Goal: Task Accomplishment & Management: Complete application form

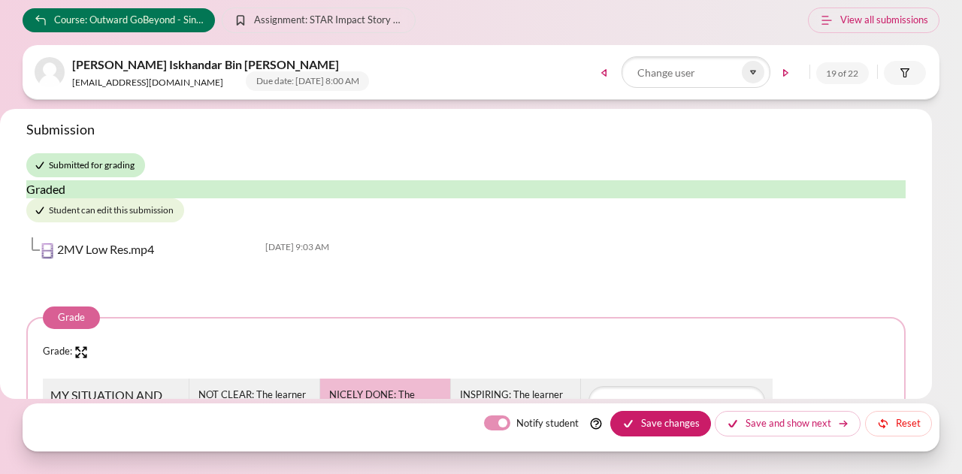
click at [953, 45] on body "Skip to main content Course: Outward GoBeyond - Singapore Market Batch 1 (July …" at bounding box center [481, 237] width 962 height 474
click at [750, 73] on icon at bounding box center [754, 72] width 14 height 14
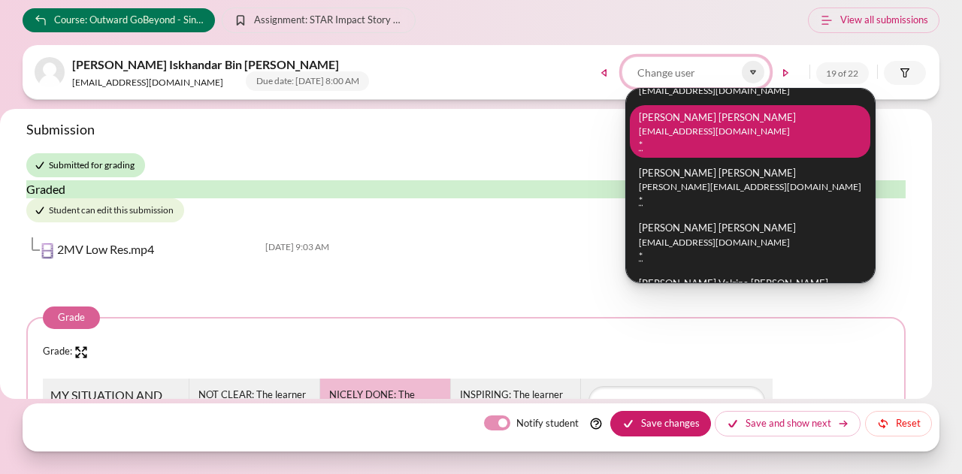
scroll to position [526, 0]
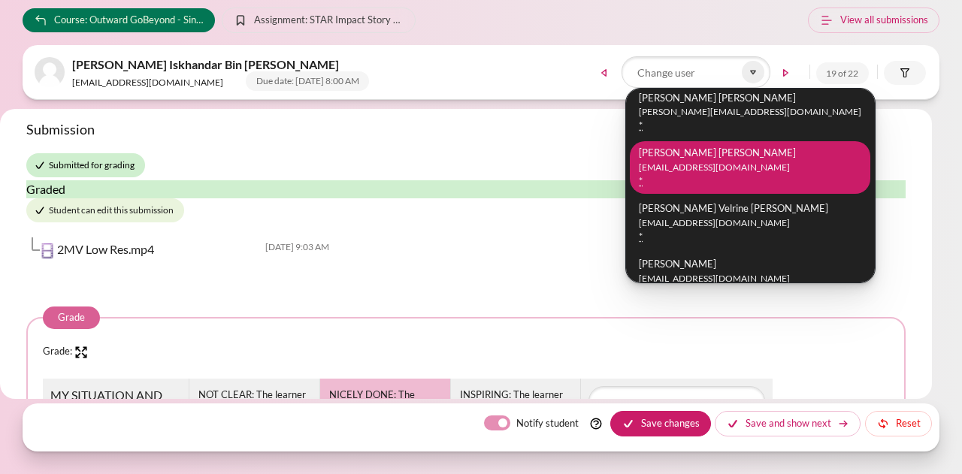
click at [723, 163] on small "nchenz@zuelligpharma.com" at bounding box center [750, 168] width 223 height 14
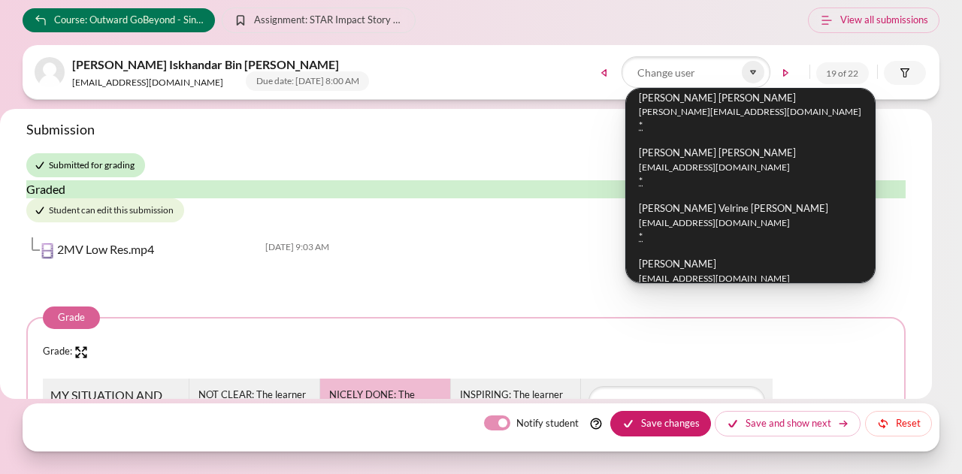
scroll to position [486, 0]
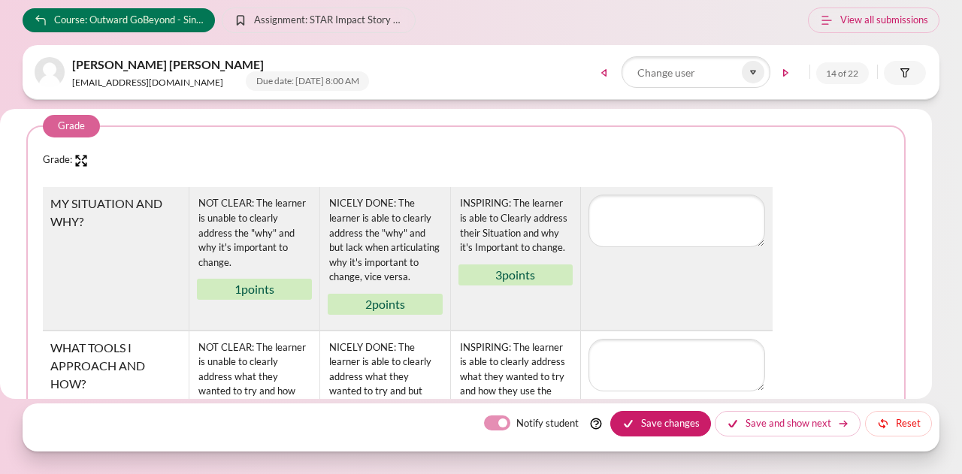
scroll to position [226, 0]
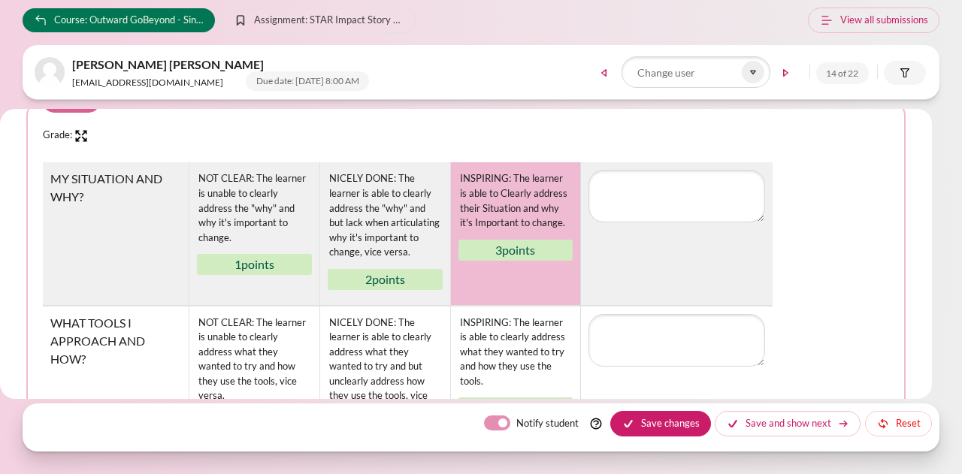
click at [493, 230] on div "INSPIRING: The learner is able to Clearly address their Situation and why it's …" at bounding box center [516, 201] width 115 height 62
click at [523, 193] on div "INSPIRING: The learner is able to Clearly address their Situation and why it's …" at bounding box center [516, 201] width 115 height 62
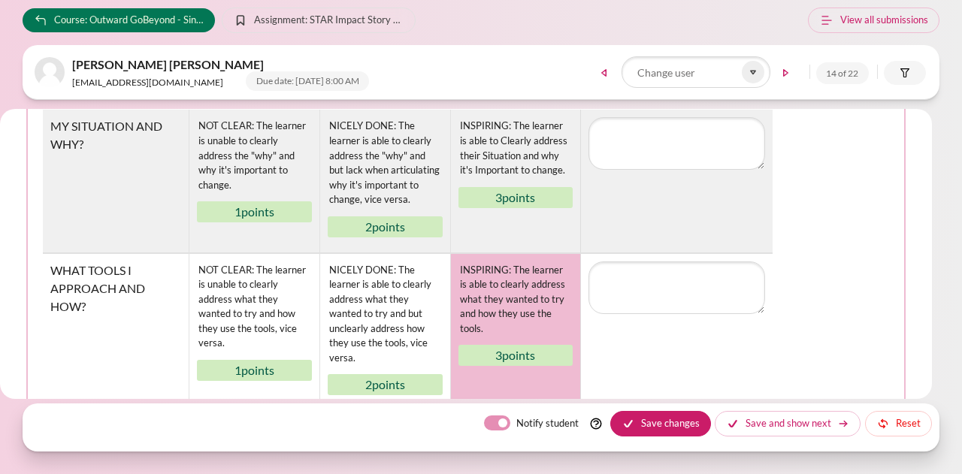
scroll to position [301, 0]
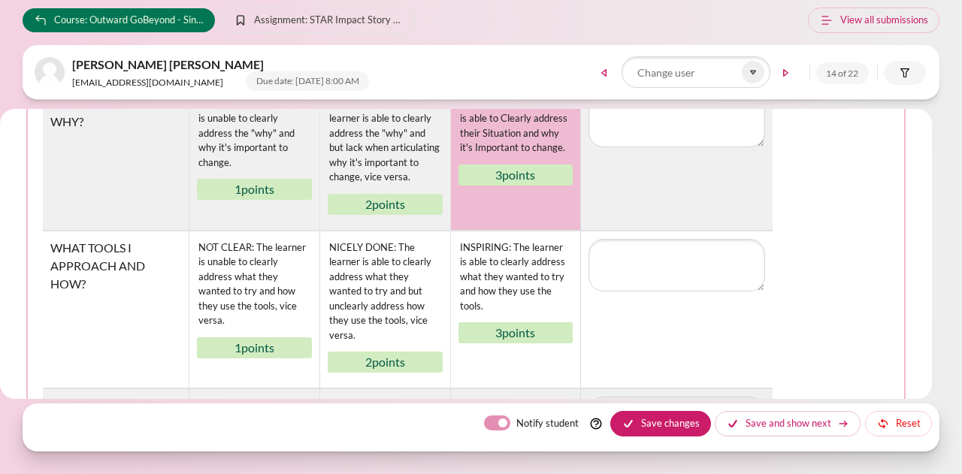
click at [499, 153] on div "INSPIRING: The learner is able to Clearly address their Situation and why it's …" at bounding box center [516, 126] width 115 height 62
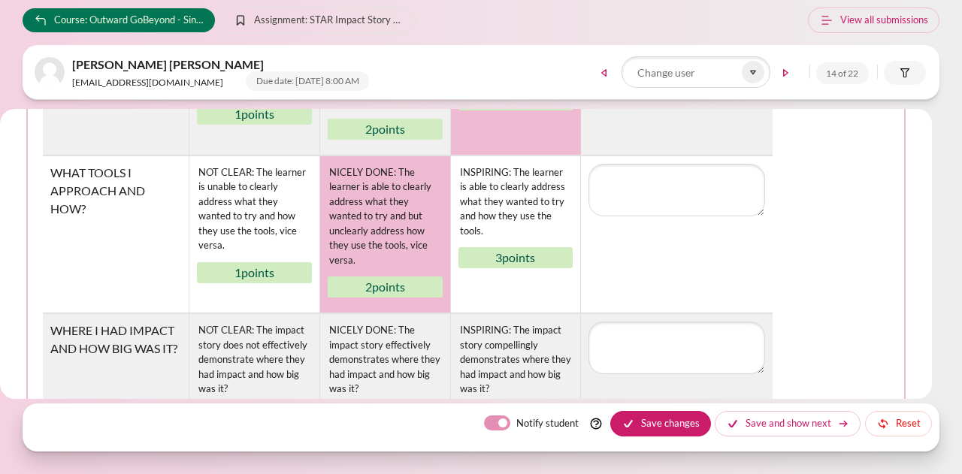
click at [370, 237] on div "NICELY DONE: The learner is able to clearly address what they wanted to try and…" at bounding box center [385, 217] width 115 height 106
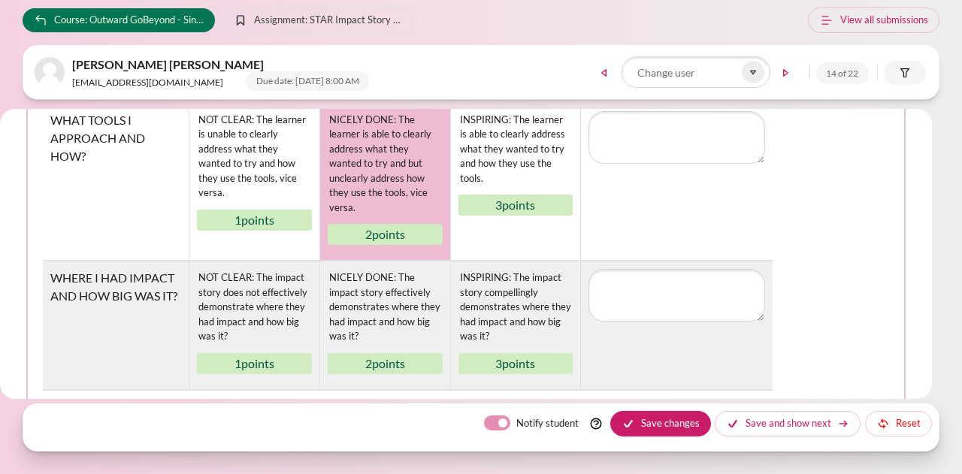
scroll to position [451, 0]
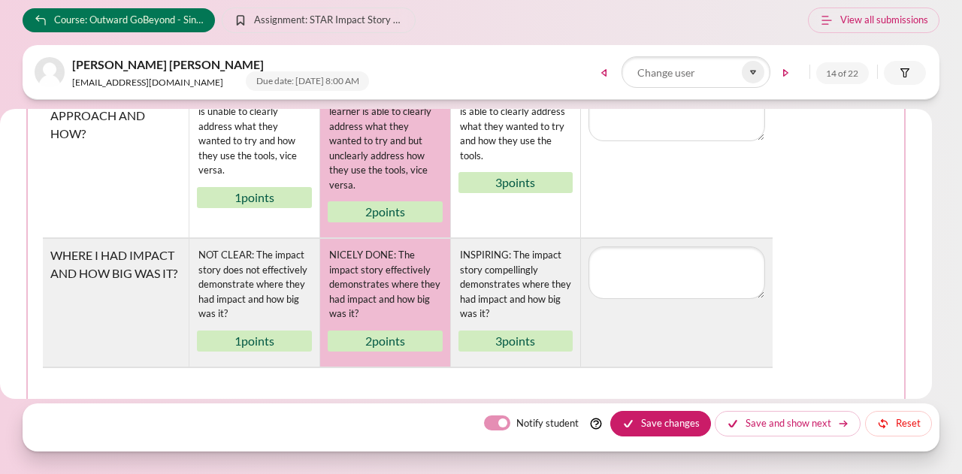
click at [380, 305] on div "NICELY DONE: The impact story effectively demonstrates where they had impact an…" at bounding box center [385, 285] width 115 height 77
click at [851, 201] on table "Rubric MY SITUATION AND WHY? NOT CLEAR: The learner is unable to clearly addres…" at bounding box center [466, 152] width 847 height 431
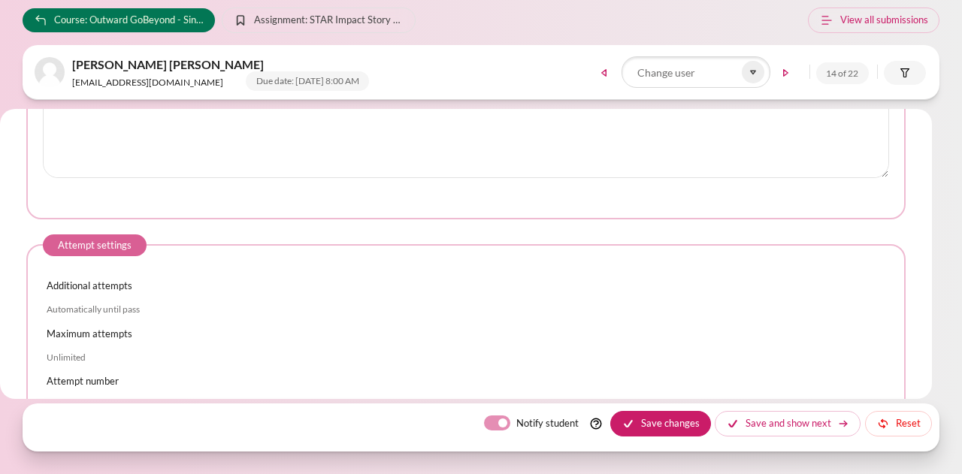
scroll to position [1053, 0]
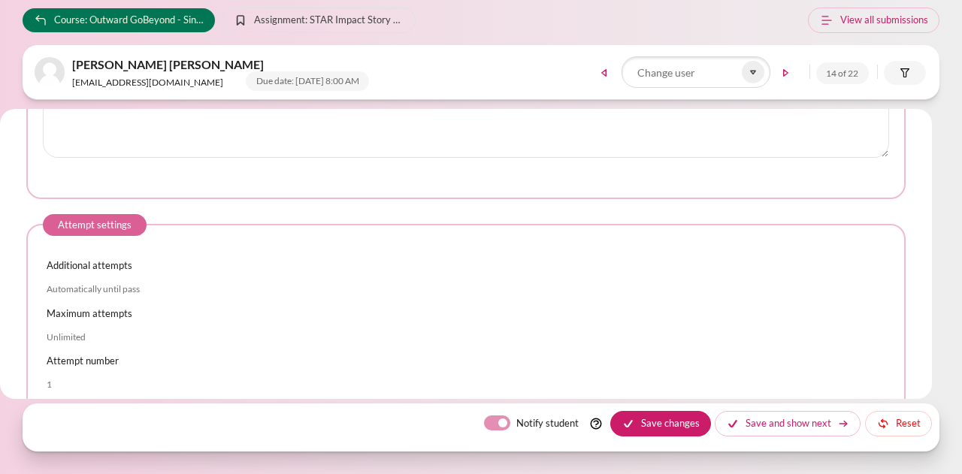
drag, startPoint x: 508, startPoint y: 421, endPoint x: 517, endPoint y: 450, distance: 30.9
click at [517, 422] on label "Notify student" at bounding box center [548, 424] width 62 height 16
click at [507, 422] on input "Notify student" at bounding box center [497, 423] width 26 height 15
checkbox input "false"
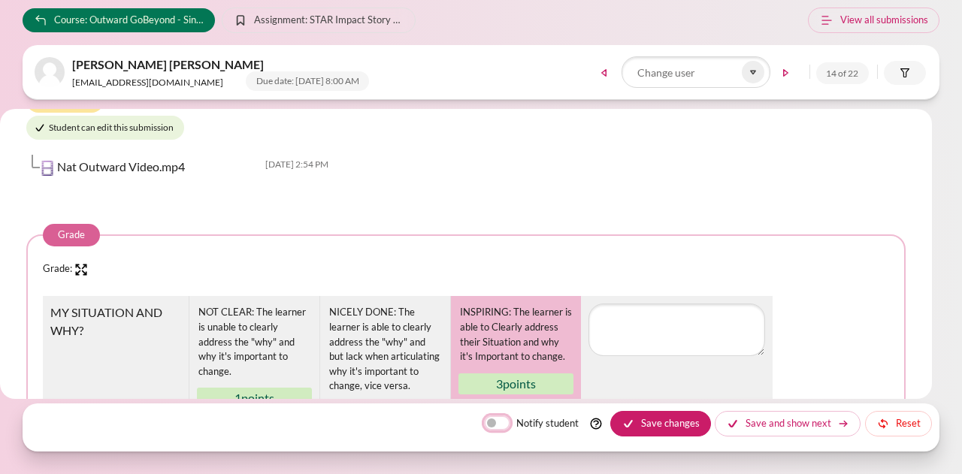
scroll to position [0, 0]
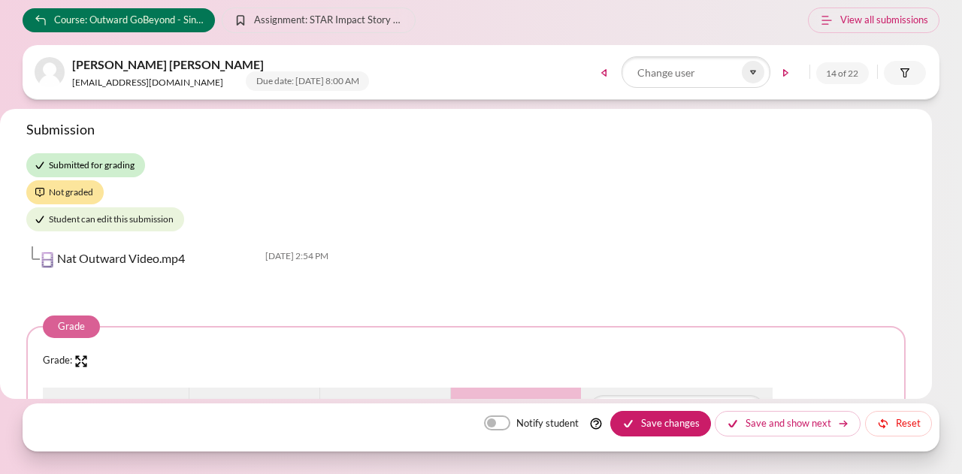
click at [936, 159] on body "Skip to main content Course: Outward GoBeyond - Singapore Market Batch 1 (July …" at bounding box center [481, 237] width 962 height 474
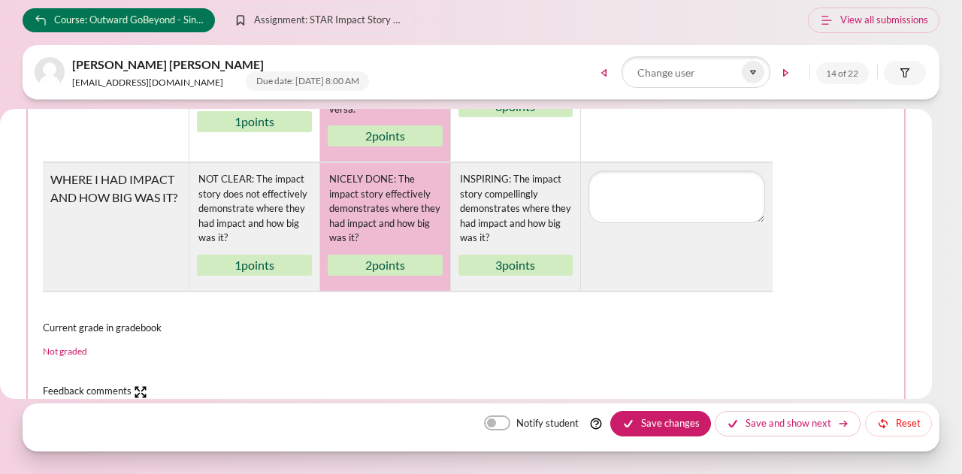
scroll to position [602, 0]
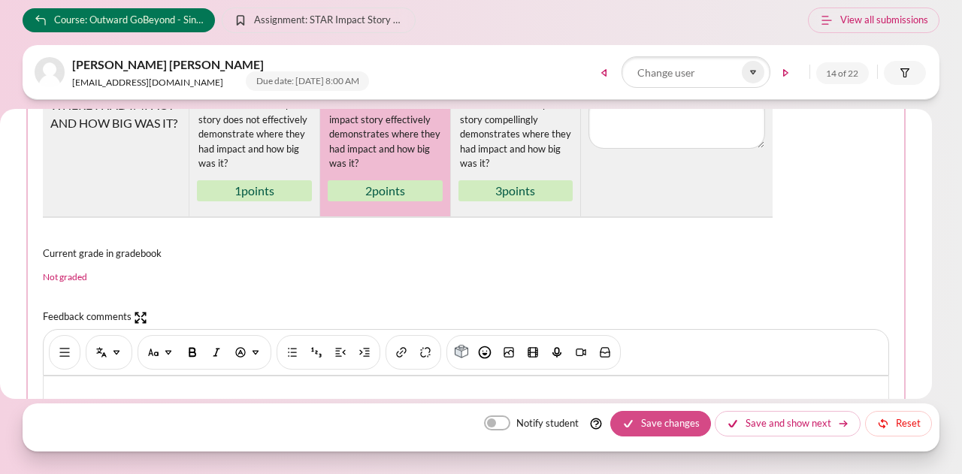
click at [666, 426] on button "Save changes" at bounding box center [661, 424] width 101 height 26
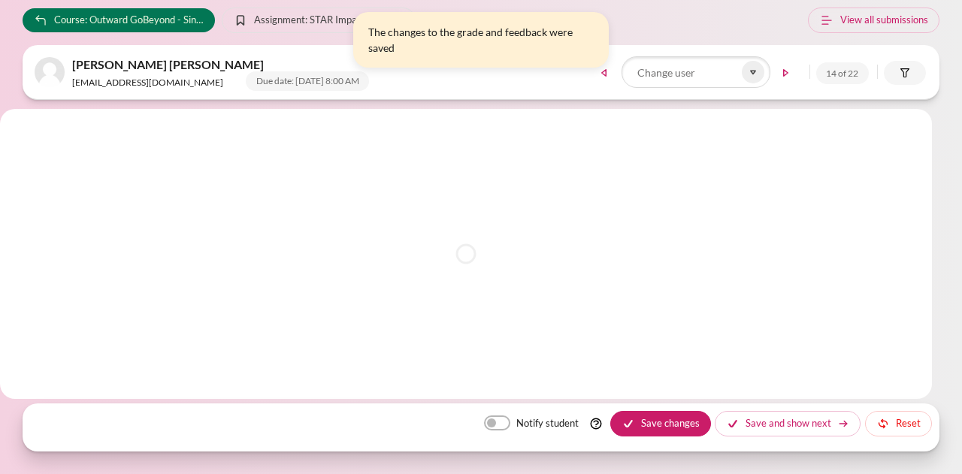
scroll to position [0, 0]
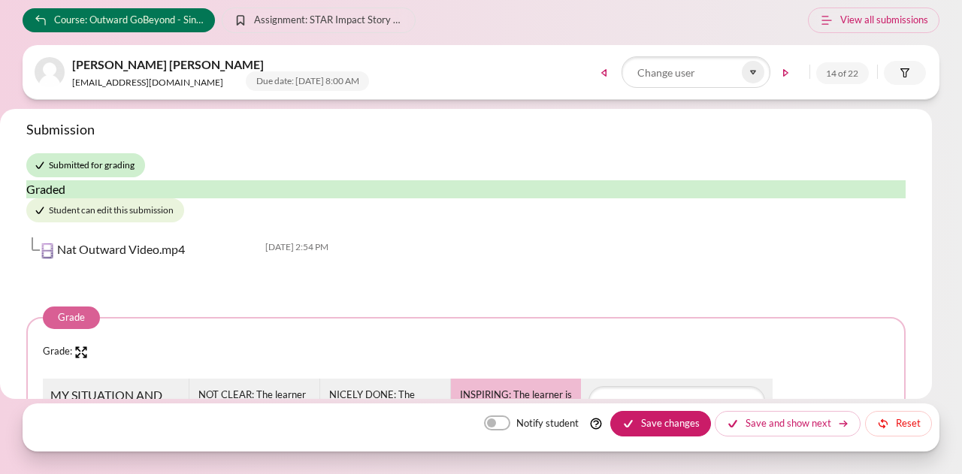
drag, startPoint x: 962, startPoint y: 156, endPoint x: 955, endPoint y: 150, distance: 9.1
click at [962, 156] on body "Skip to main content Course: Outward GoBeyond - Singapore Market Batch 1 (July …" at bounding box center [481, 237] width 962 height 474
click at [753, 76] on icon at bounding box center [754, 72] width 14 height 14
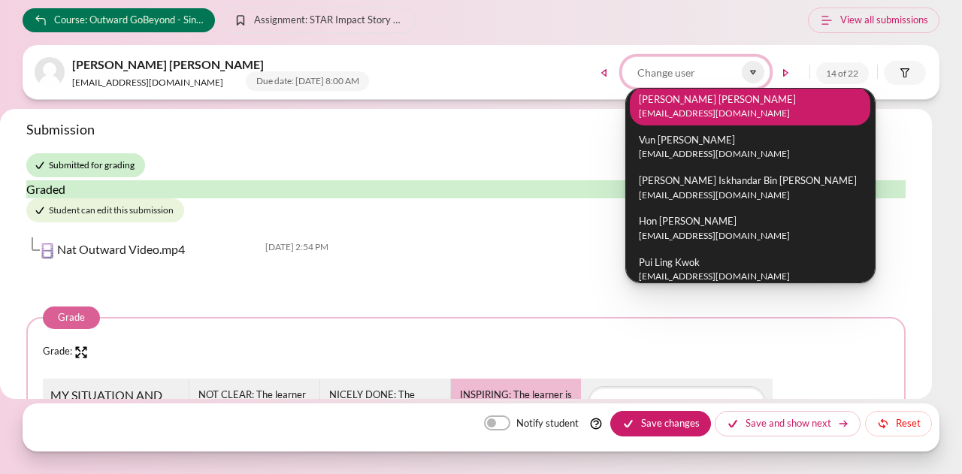
scroll to position [741, 0]
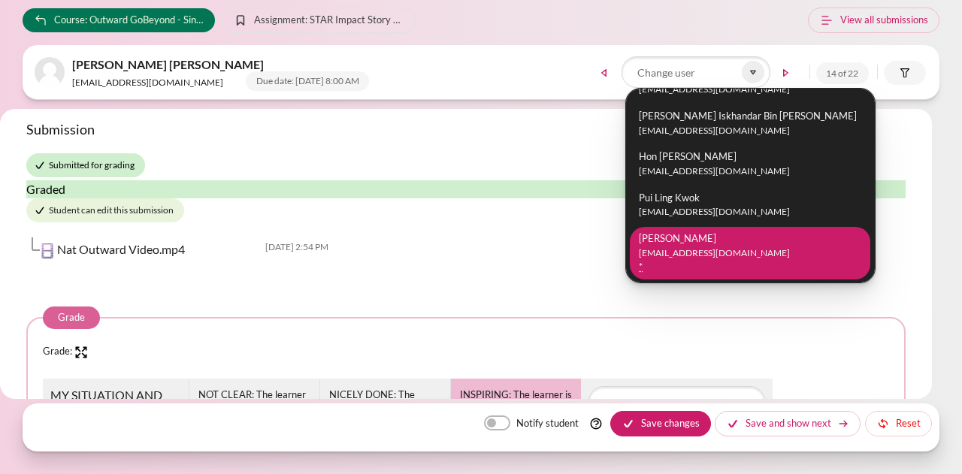
click at [713, 238] on li "Xiang Yun Teng xyteng@zuelligpharma.com *" at bounding box center [750, 253] width 241 height 53
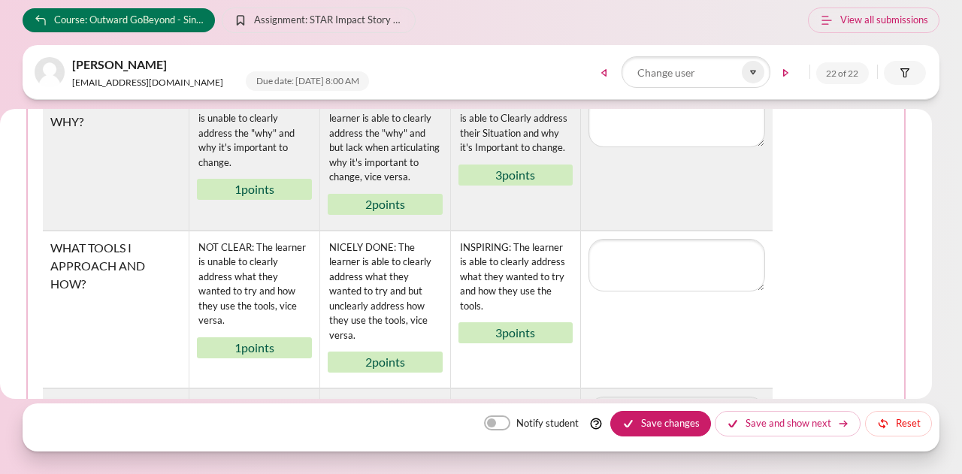
scroll to position [226, 0]
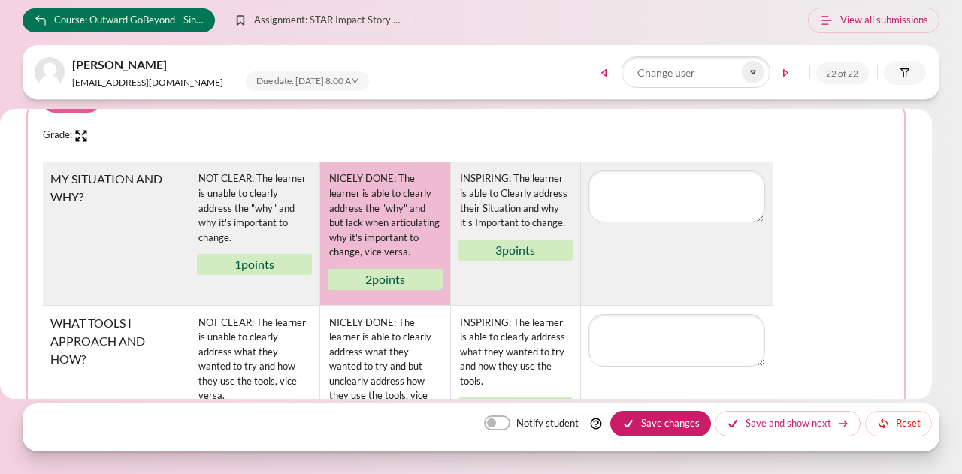
click at [388, 261] on div "NICELY DONE: The learner is able to clearly address the "why" and but lack when…" at bounding box center [385, 215] width 115 height 91
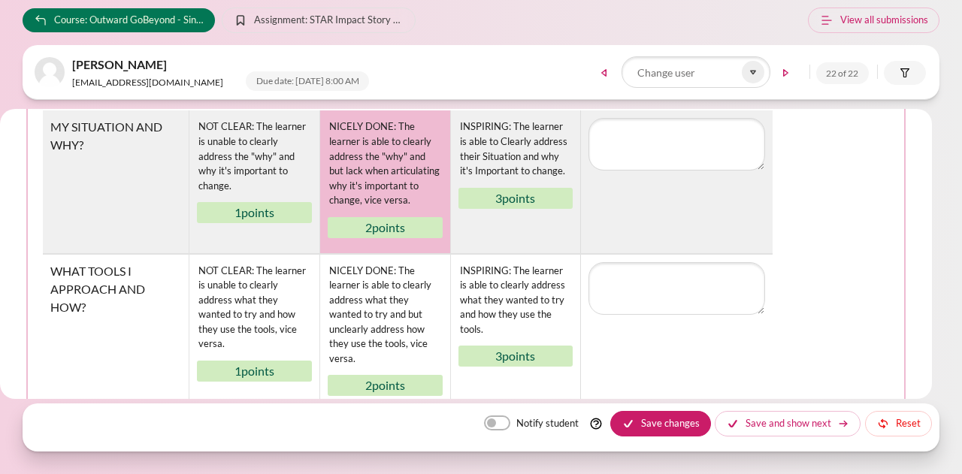
scroll to position [301, 0]
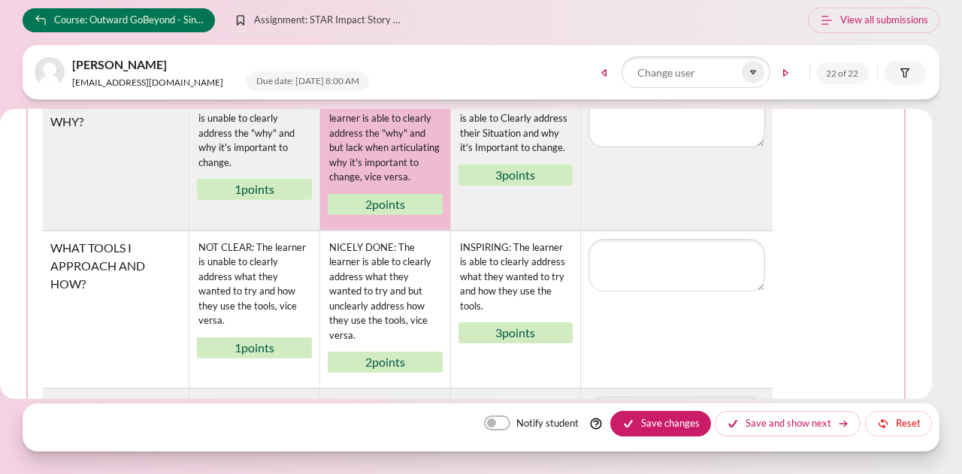
click at [875, 231] on table "Rubric MY SITUATION AND WHY? NOT CLEAR: The learner is unable to clearly addres…" at bounding box center [466, 302] width 847 height 431
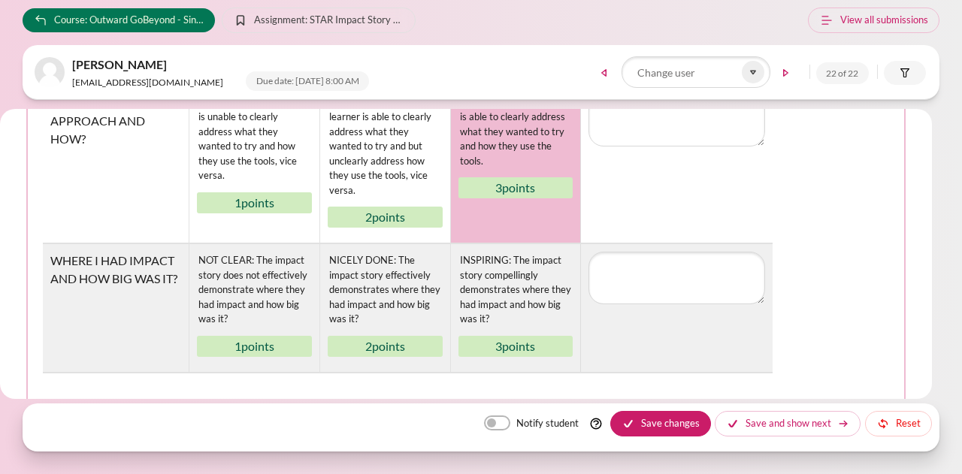
scroll to position [451, 0]
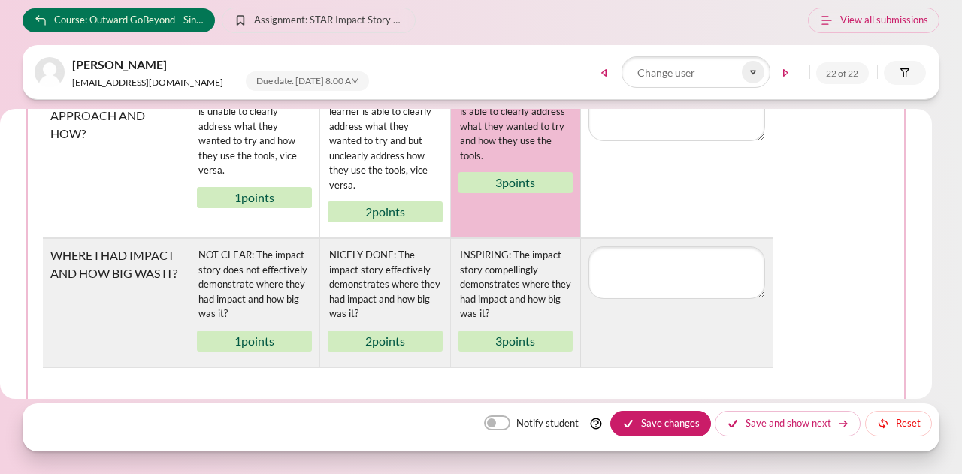
click at [514, 144] on div "INSPIRING: The learner is able to clearly address what they wanted to try and h…" at bounding box center [516, 127] width 115 height 77
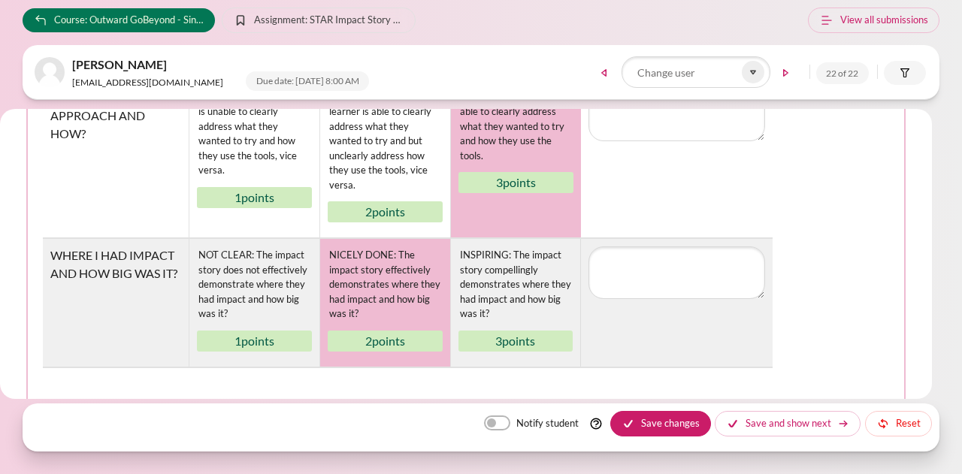
click at [376, 274] on div "NICELY DONE: The impact story effectively demonstrates where they had impact an…" at bounding box center [385, 285] width 115 height 77
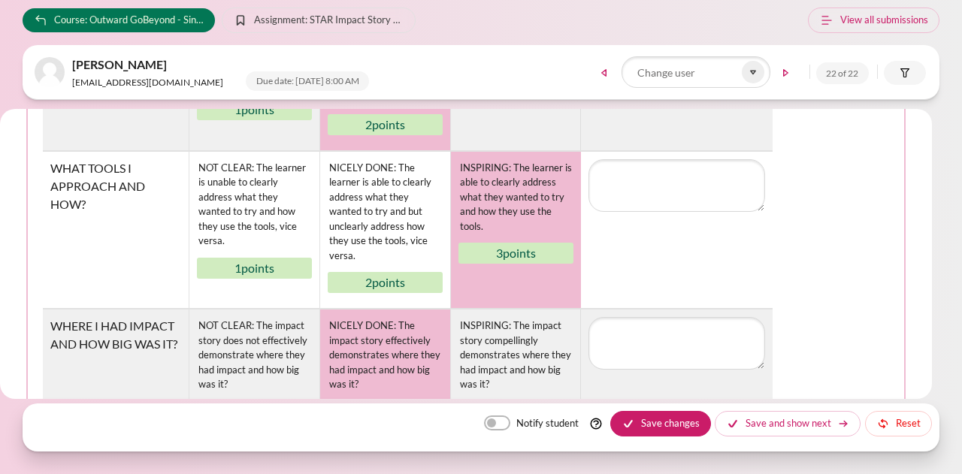
scroll to position [376, 0]
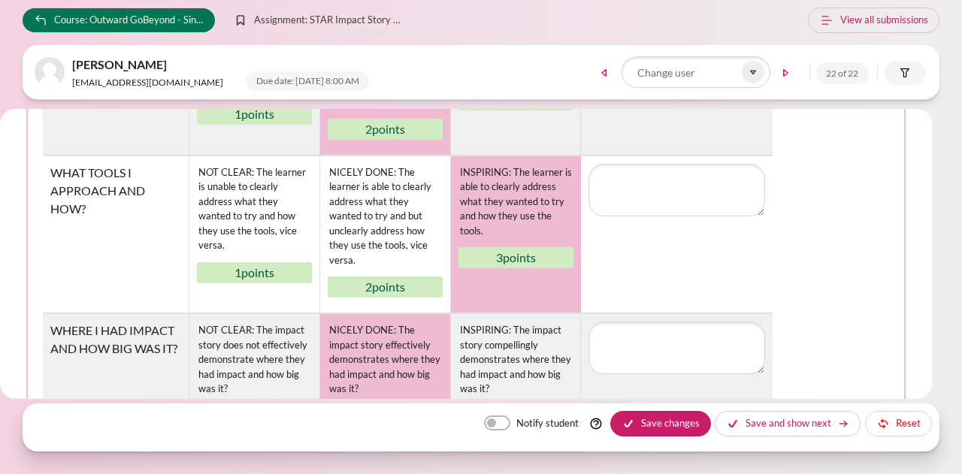
click at [815, 223] on table "Rubric MY SITUATION AND WHY? NOT CLEAR: The learner is unable to clearly addres…" at bounding box center [466, 227] width 847 height 431
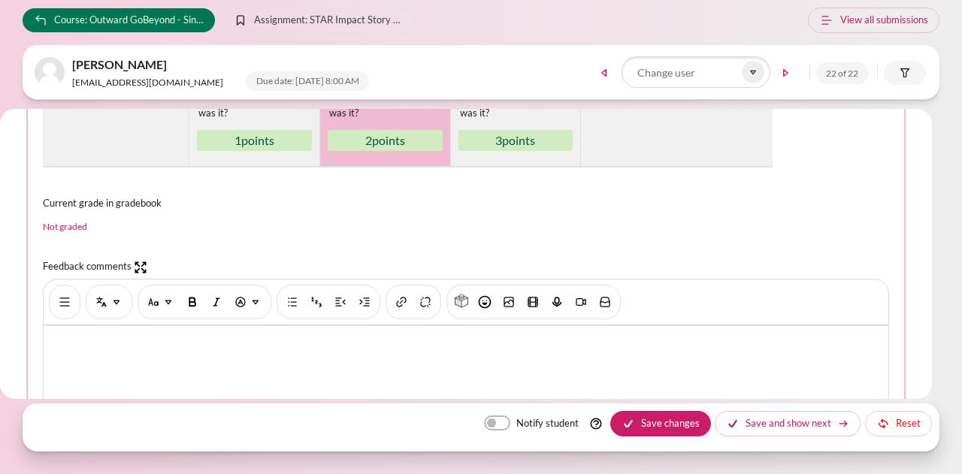
scroll to position [677, 0]
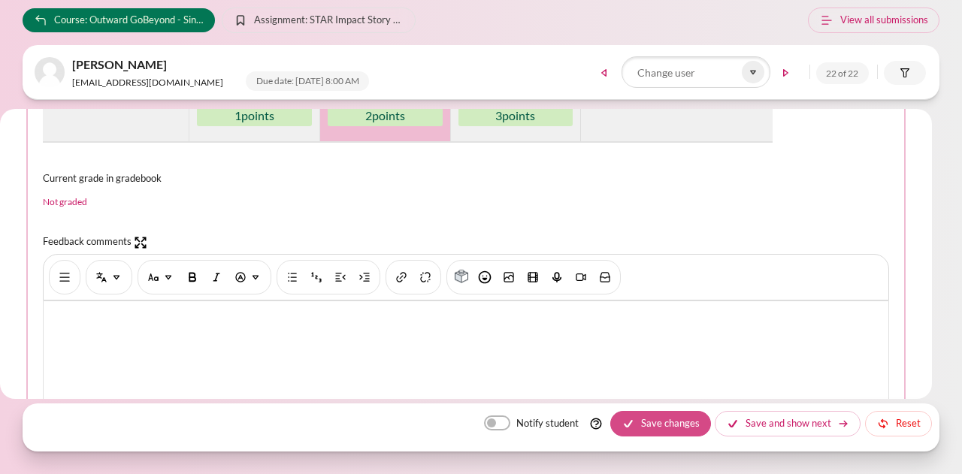
click at [680, 423] on button "Save changes" at bounding box center [661, 424] width 101 height 26
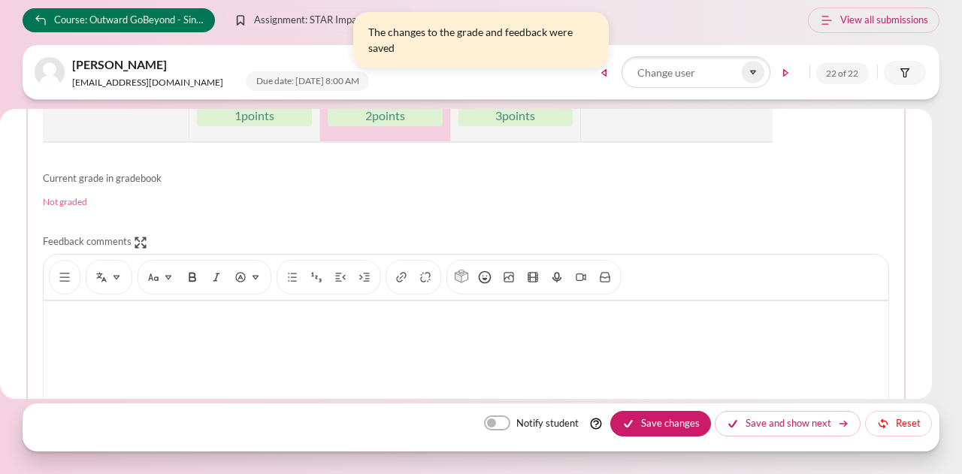
scroll to position [0, 0]
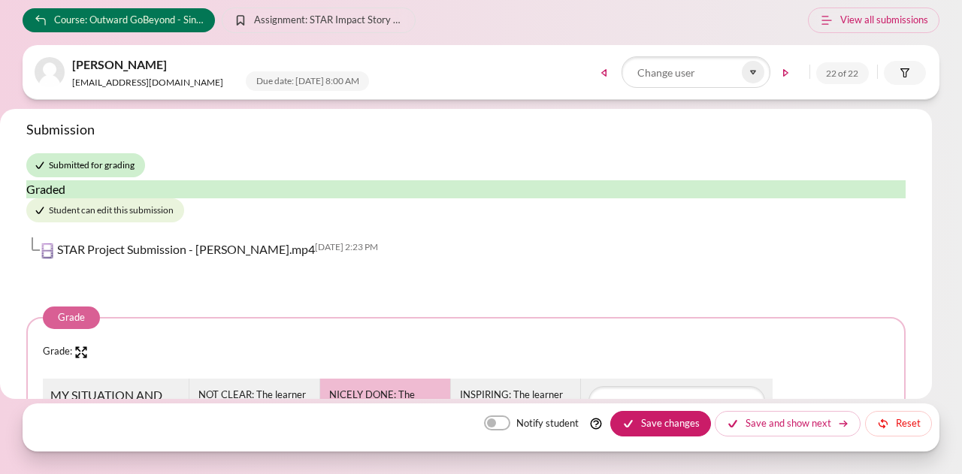
click at [147, 119] on div "Submission Submitted for grading Graded Student can edit this submission STAR P…" at bounding box center [466, 254] width 932 height 290
click at [754, 77] on icon at bounding box center [754, 72] width 14 height 14
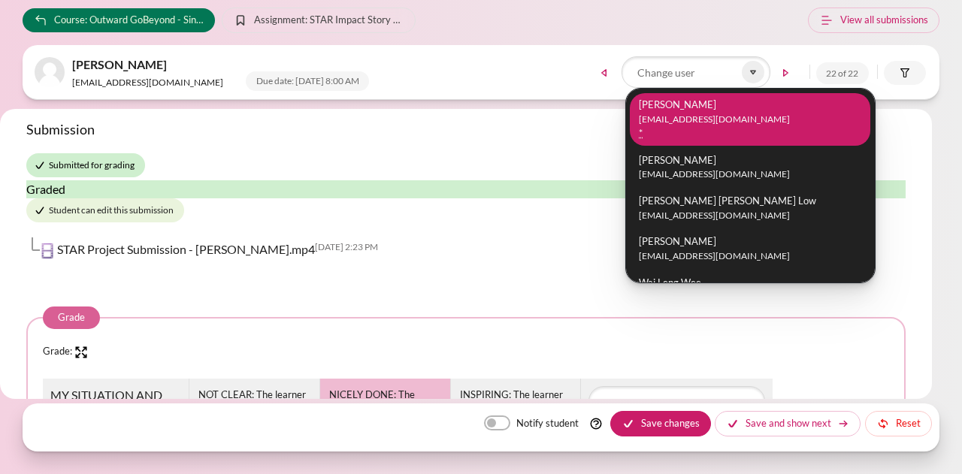
click at [726, 132] on li "Jing Hwee Tay jinghweetay@zuelligpharma.com *" at bounding box center [750, 119] width 241 height 53
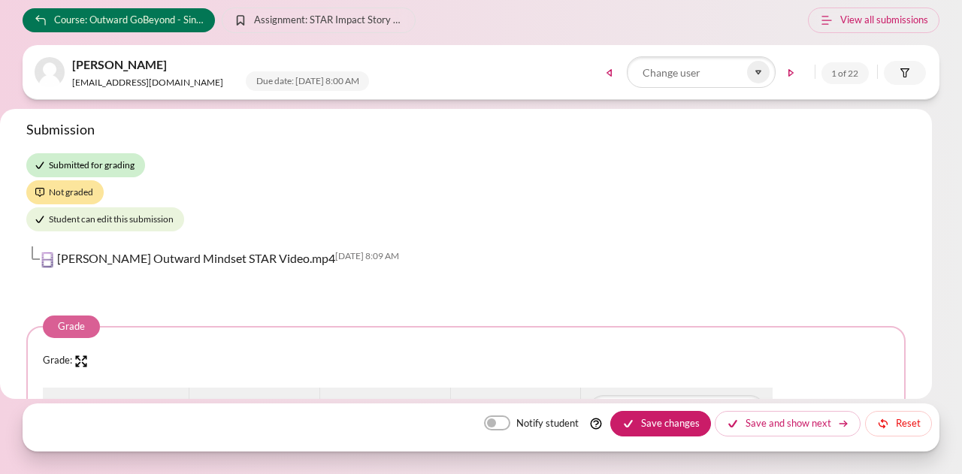
click at [817, 216] on div "Submission Submitted for grading Not graded Student can edit this submission Ta…" at bounding box center [466, 200] width 880 height 159
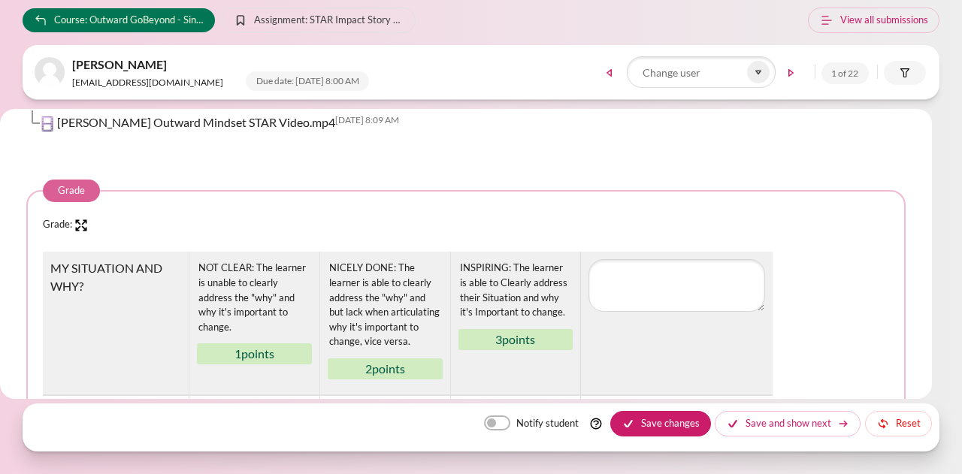
scroll to position [226, 0]
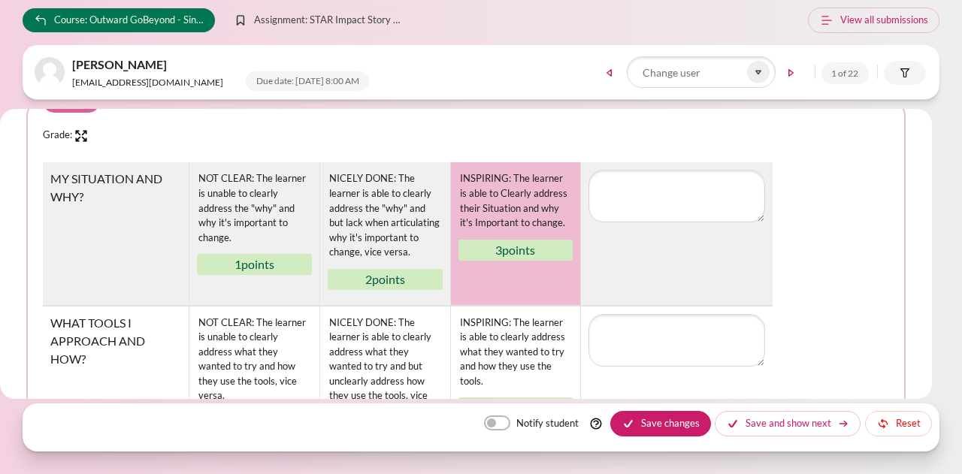
click at [523, 205] on div "INSPIRING: The learner is able to Clearly address their Situation and why it's …" at bounding box center [516, 201] width 115 height 62
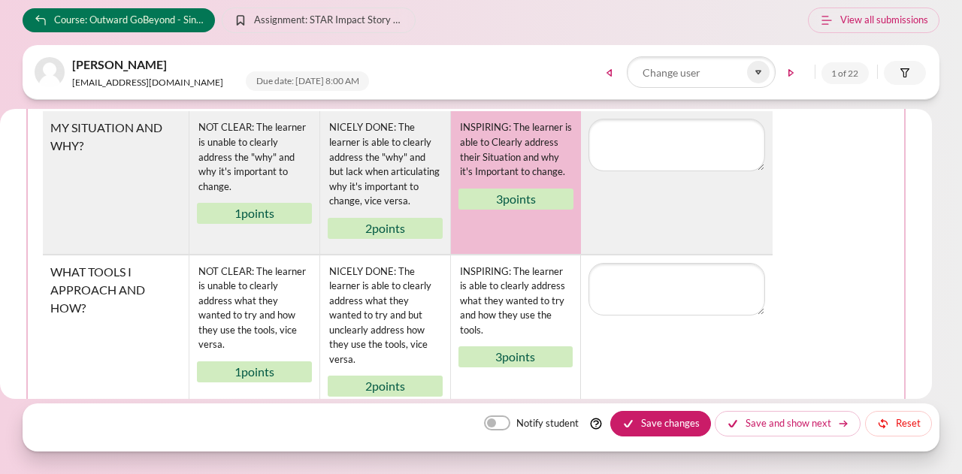
scroll to position [301, 0]
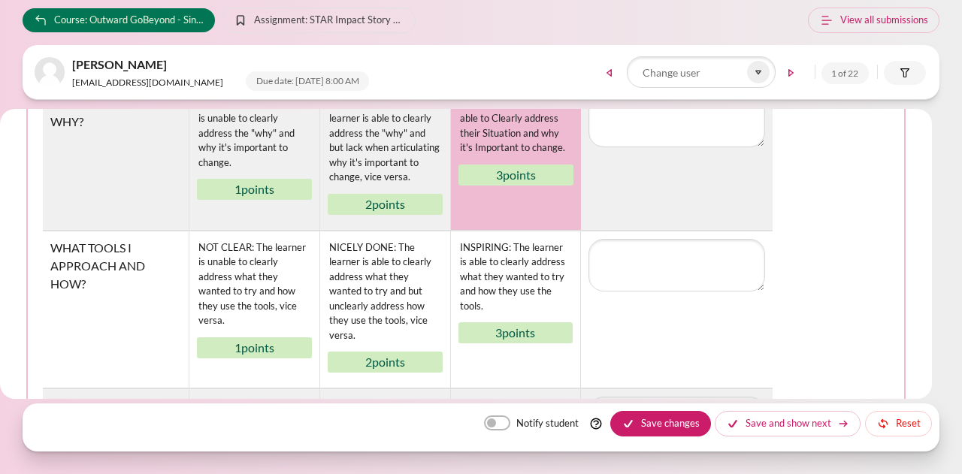
click at [832, 177] on table "Rubric MY SITUATION AND WHY? NOT CLEAR: The learner is unable to clearly addres…" at bounding box center [466, 302] width 847 height 431
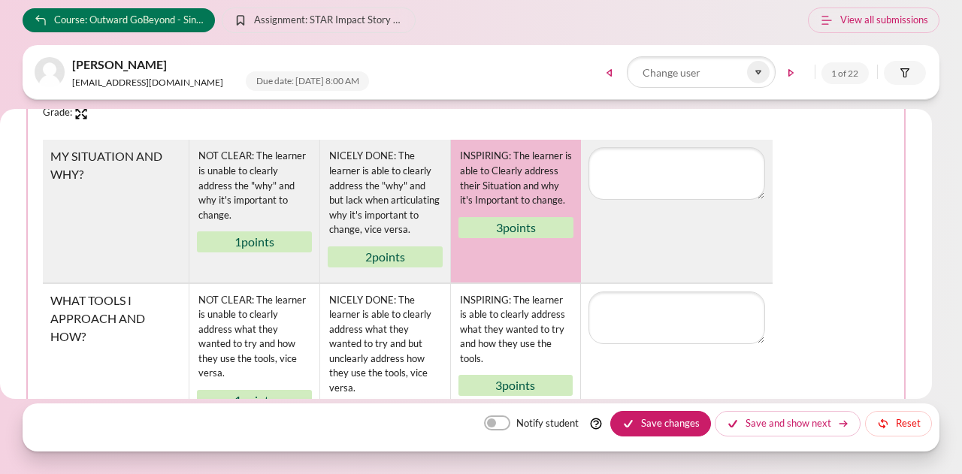
scroll to position [376, 0]
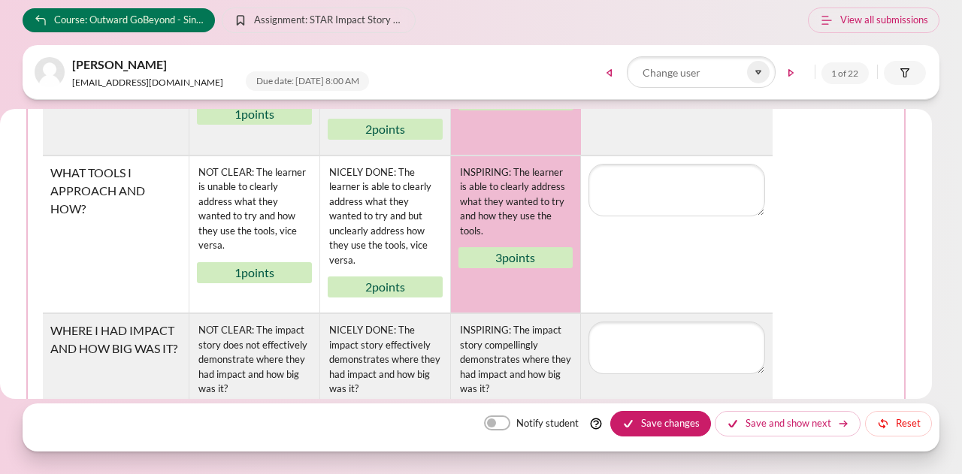
click at [525, 223] on div "INSPIRING: The learner is able to clearly address what they wanted to try and h…" at bounding box center [516, 202] width 115 height 77
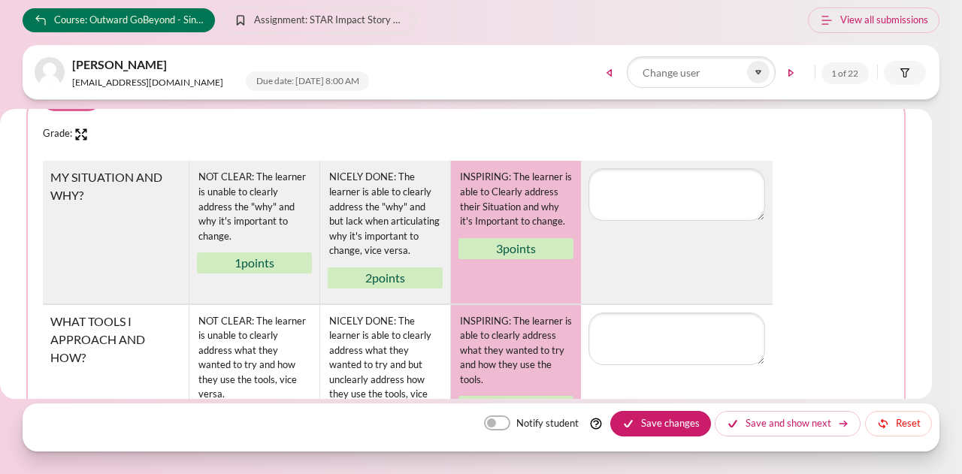
scroll to position [226, 0]
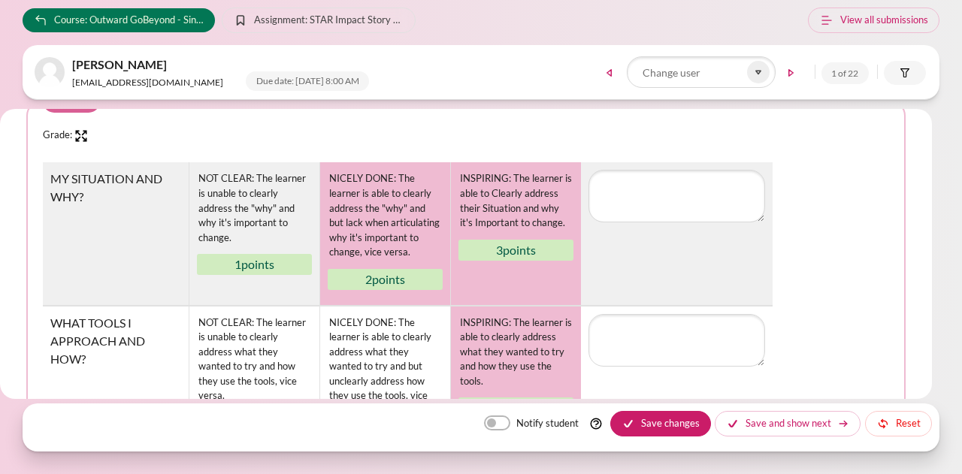
drag, startPoint x: 370, startPoint y: 238, endPoint x: 526, endPoint y: 311, distance: 171.6
click at [371, 240] on div "NICELY DONE: The learner is able to clearly address the "why" and but lack when…" at bounding box center [385, 215] width 115 height 91
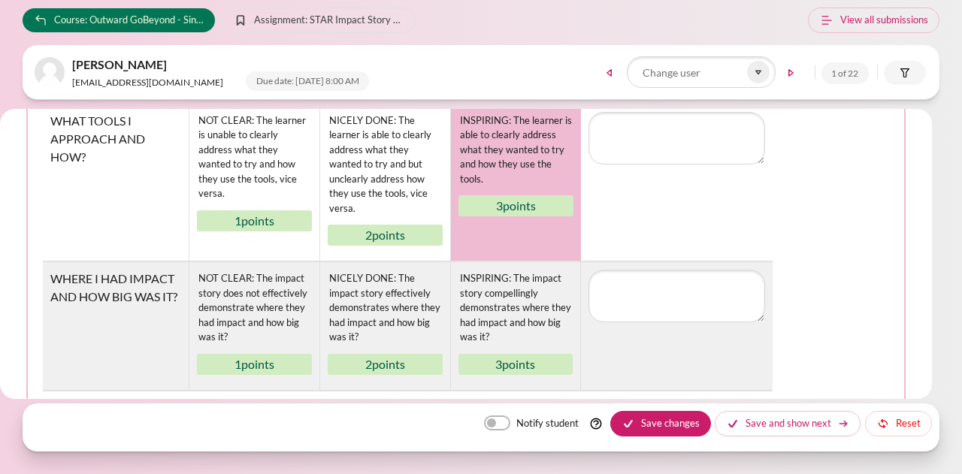
scroll to position [451, 0]
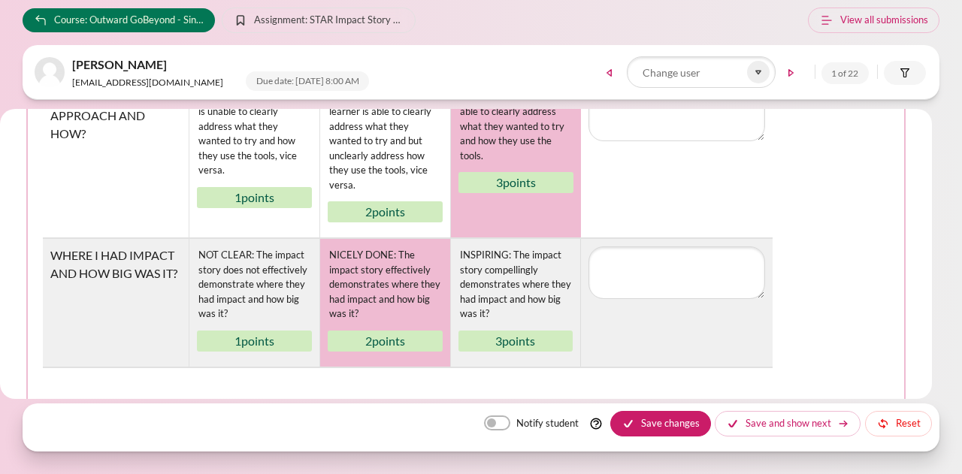
click at [350, 283] on div "NICELY DONE: The impact story effectively demonstrates where they had impact an…" at bounding box center [385, 285] width 115 height 77
click at [831, 222] on table "Rubric MY SITUATION AND WHY? NOT CLEAR: The learner is unable to clearly addres…" at bounding box center [466, 152] width 847 height 431
click at [672, 414] on button "Save changes" at bounding box center [661, 424] width 101 height 26
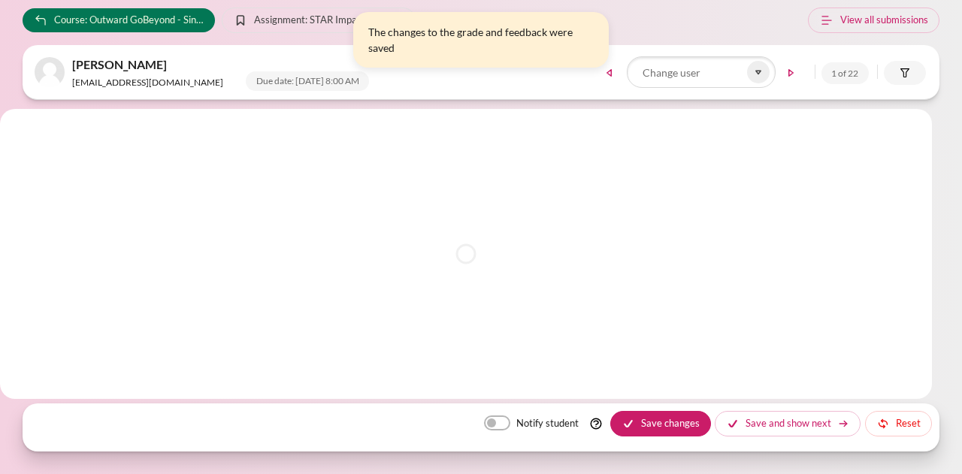
scroll to position [0, 0]
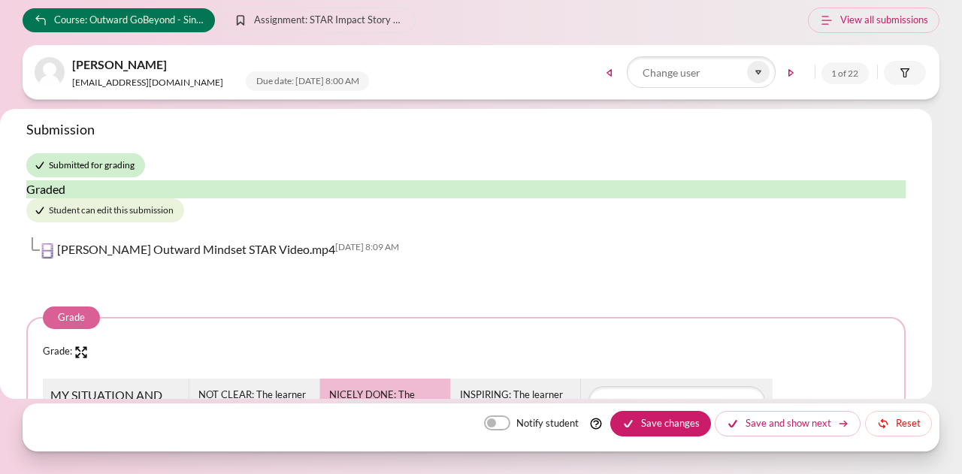
click at [829, 162] on div "Submission Submitted for grading Graded Student can edit this submission Tay Ji…" at bounding box center [466, 196] width 880 height 150
click at [850, 23] on link "View all submissions" at bounding box center [874, 21] width 132 height 26
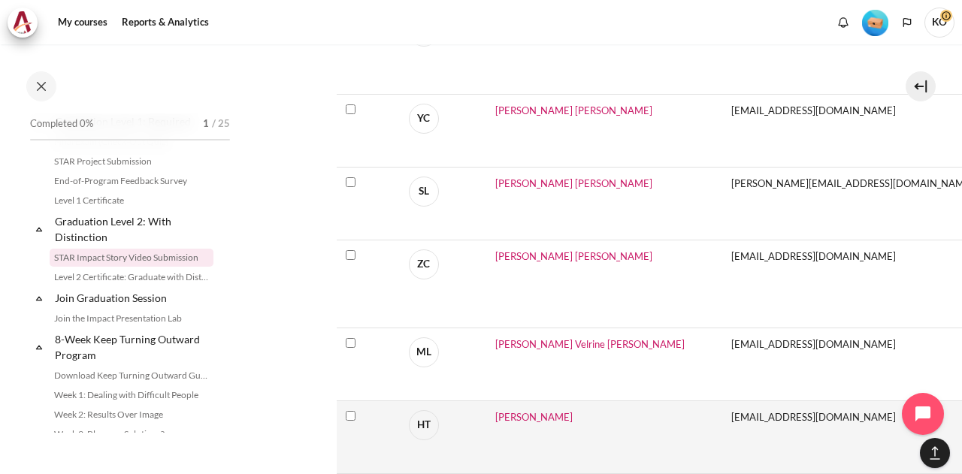
scroll to position [1429, 0]
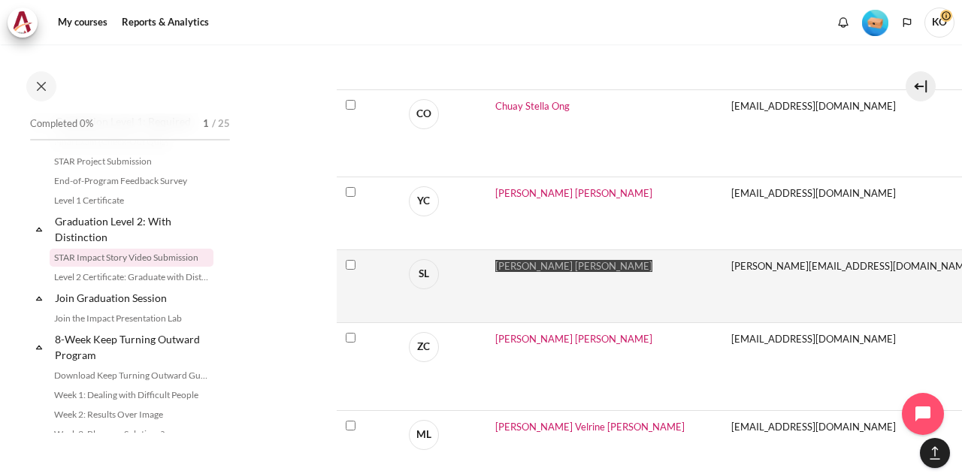
drag, startPoint x: 535, startPoint y: 264, endPoint x: 567, endPoint y: 311, distance: 56.3
click at [535, 264] on span "Shang Hua Andy Lin" at bounding box center [574, 266] width 157 height 12
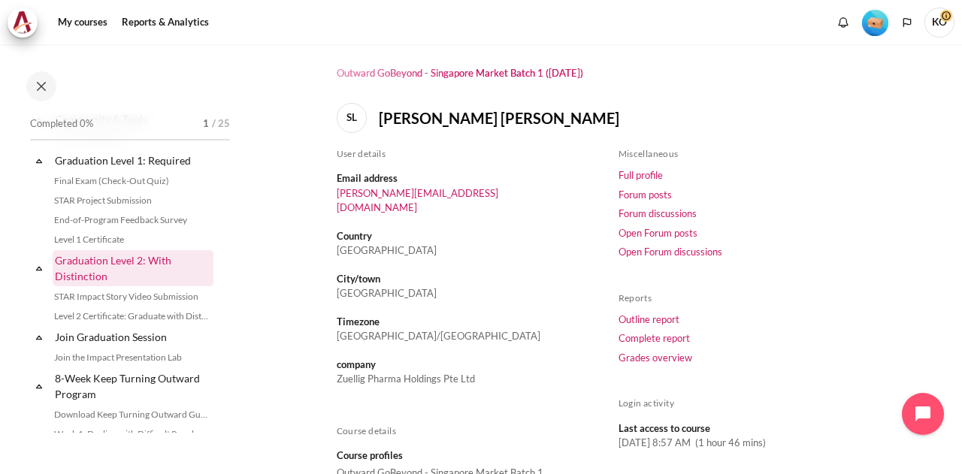
scroll to position [1572, 0]
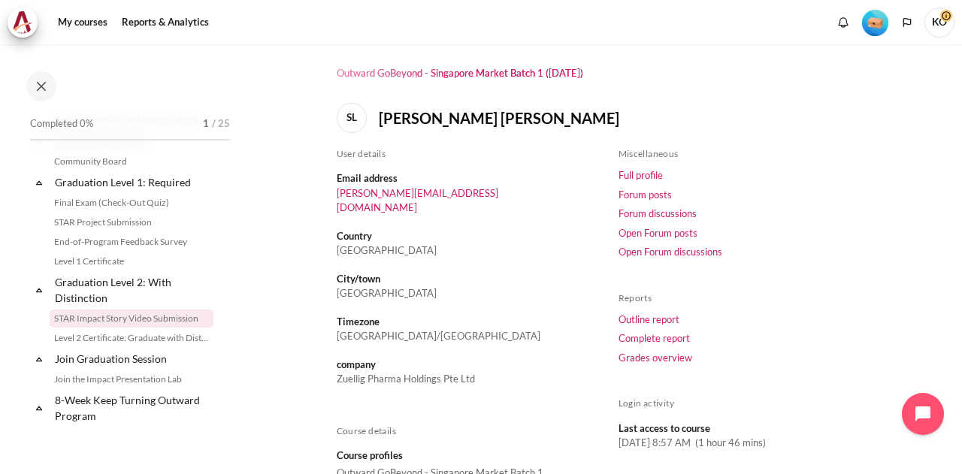
click at [99, 328] on link "STAR Impact Story Video Submission" at bounding box center [132, 319] width 164 height 18
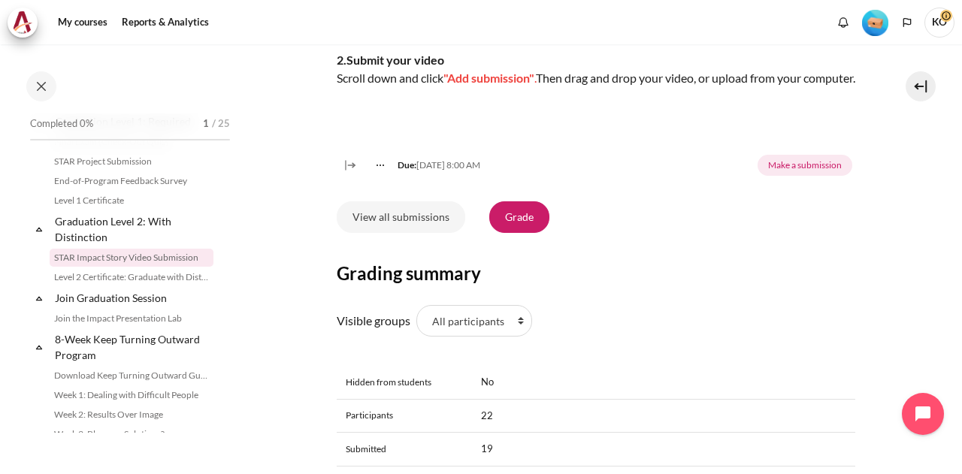
scroll to position [526, 0]
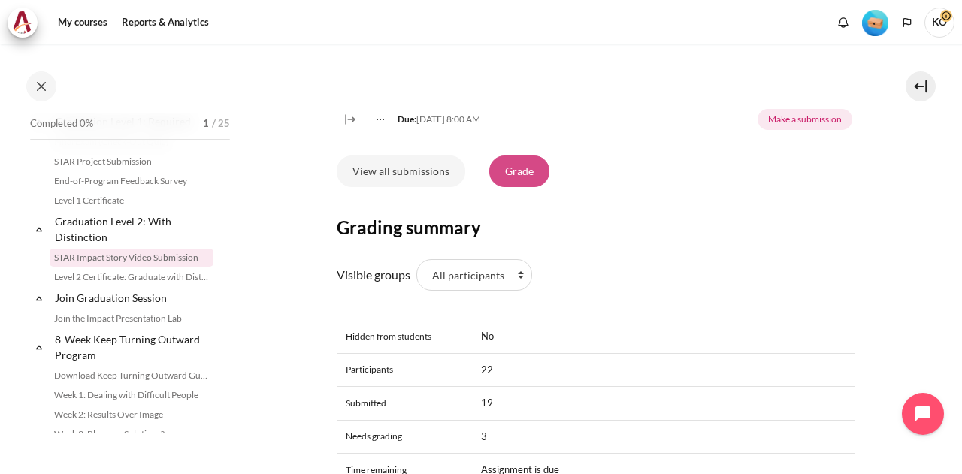
click at [526, 187] on link "Grade" at bounding box center [520, 172] width 60 height 32
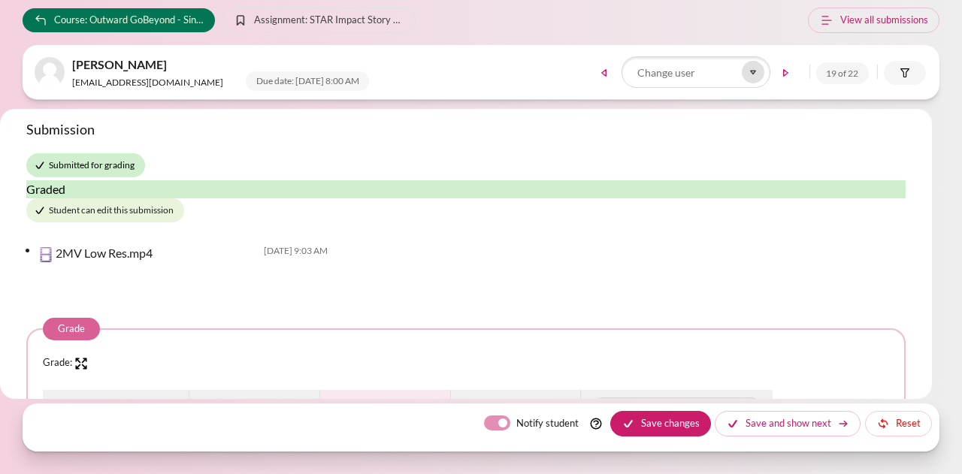
click at [753, 74] on icon at bounding box center [753, 72] width 5 height 3
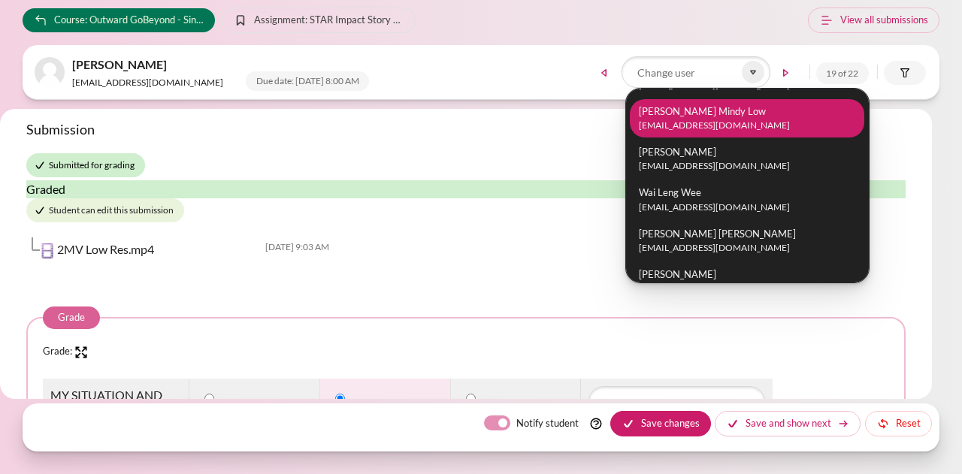
scroll to position [150, 0]
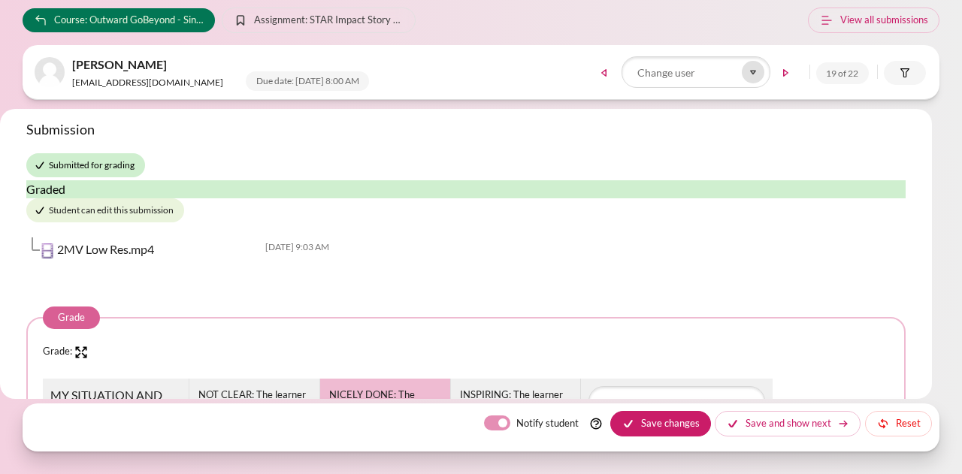
click at [754, 70] on icon at bounding box center [754, 72] width 14 height 14
click at [753, 68] on icon at bounding box center [754, 72] width 14 height 14
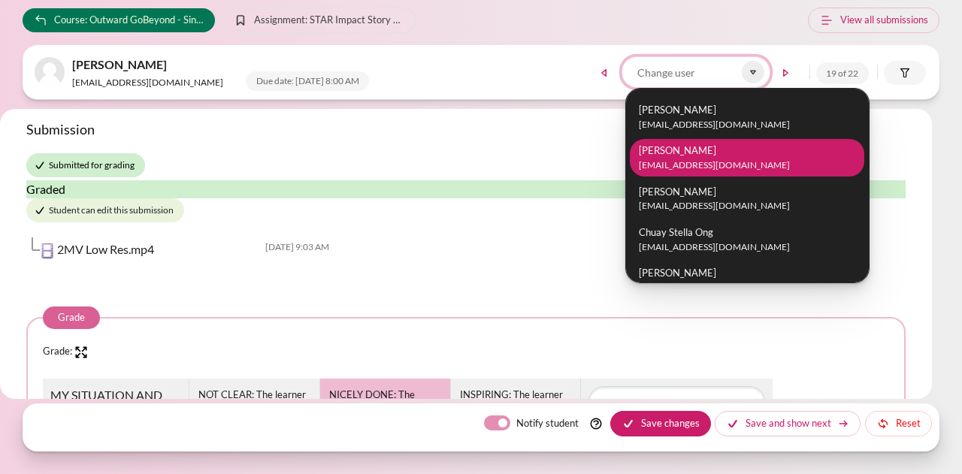
scroll to position [301, 0]
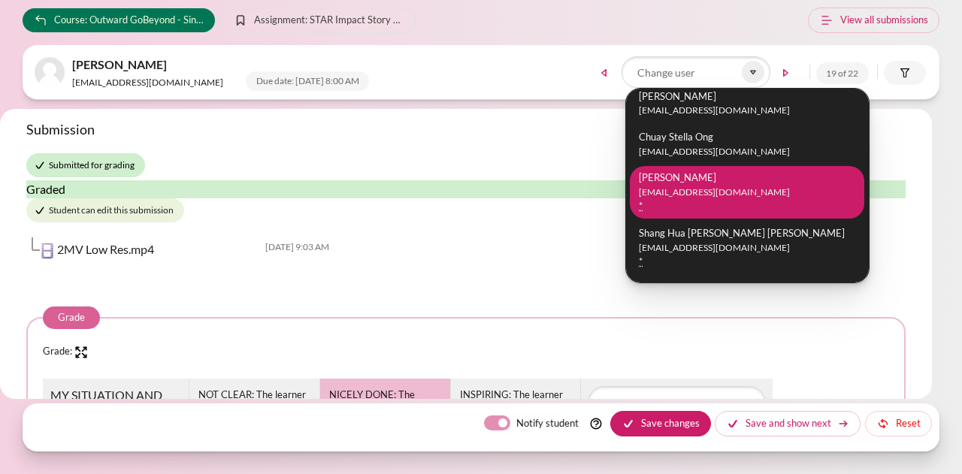
click at [698, 184] on li "Ying Melissa Chua ychua@zuelligpharma.com *" at bounding box center [747, 192] width 235 height 53
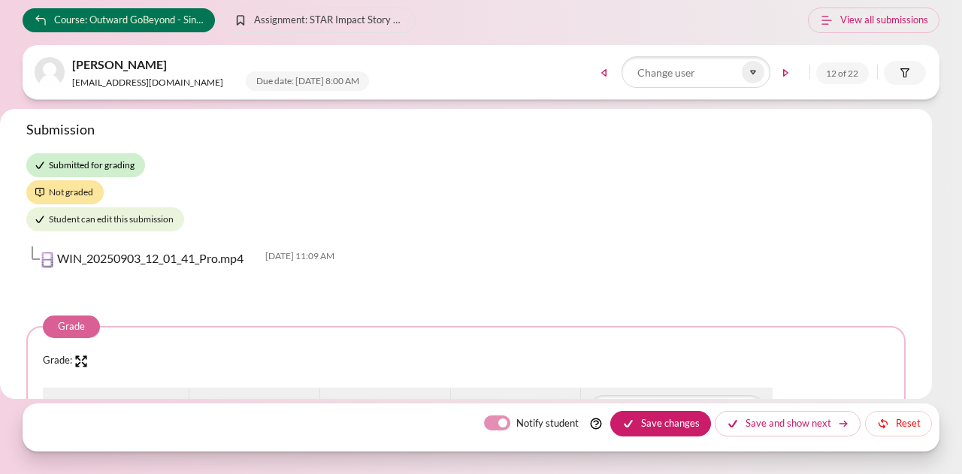
click at [517, 421] on label "Notify student" at bounding box center [548, 424] width 62 height 16
click at [499, 421] on input "Notify student" at bounding box center [497, 423] width 26 height 15
checkbox input "false"
click at [200, 259] on link "WIN_20250903_12_01_41_Pro.mp4" at bounding box center [150, 258] width 186 height 14
click at [751, 73] on icon at bounding box center [754, 72] width 14 height 14
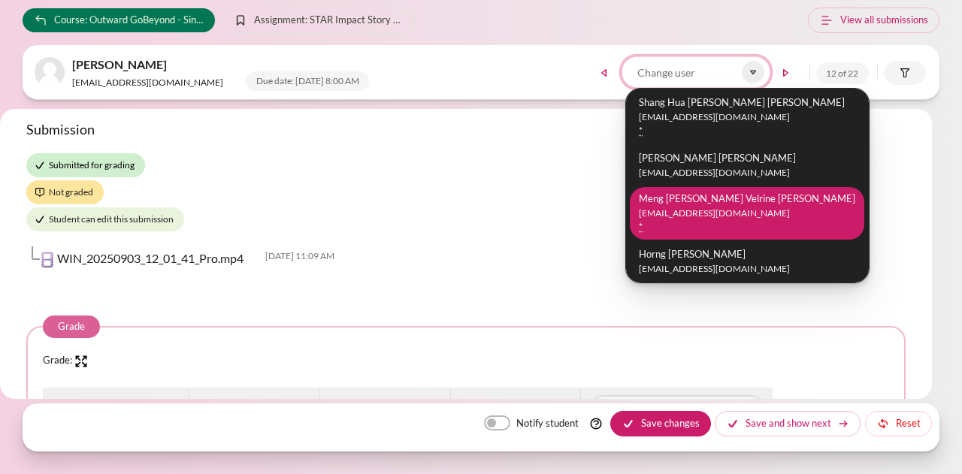
scroll to position [376, 0]
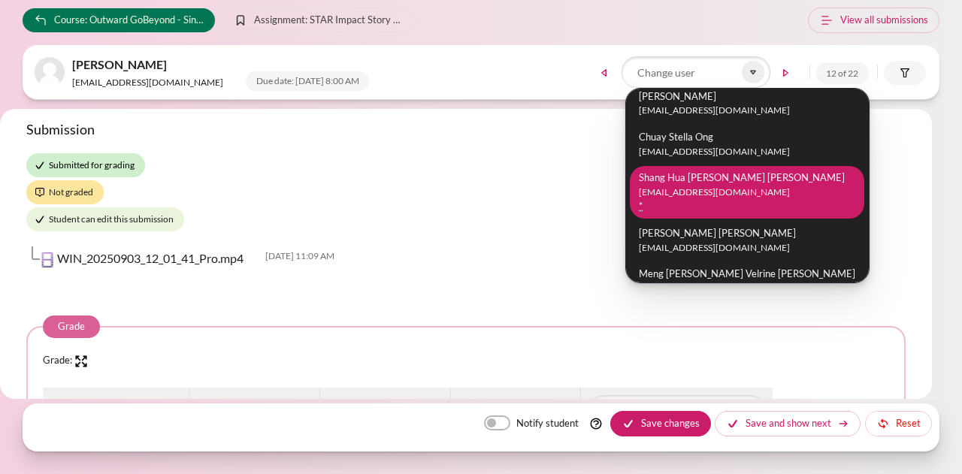
click at [692, 191] on small "ashlin@zuelligpharma.com" at bounding box center [747, 193] width 217 height 14
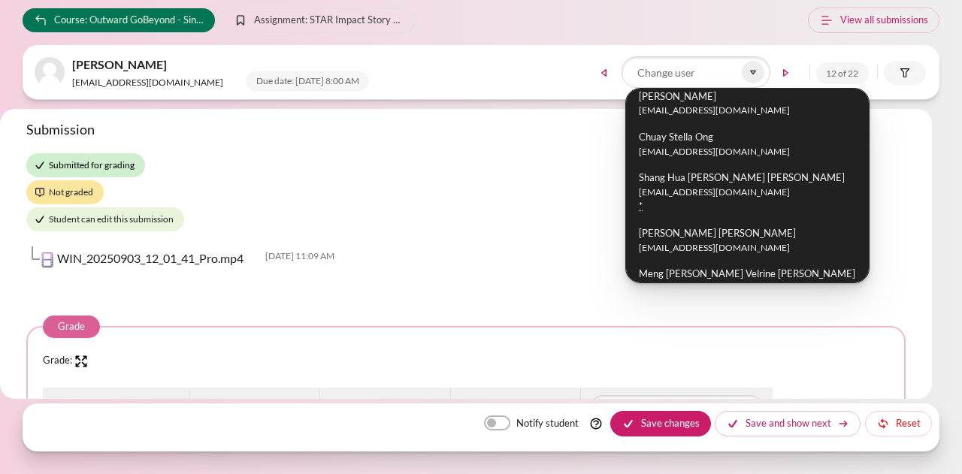
scroll to position [361, 0]
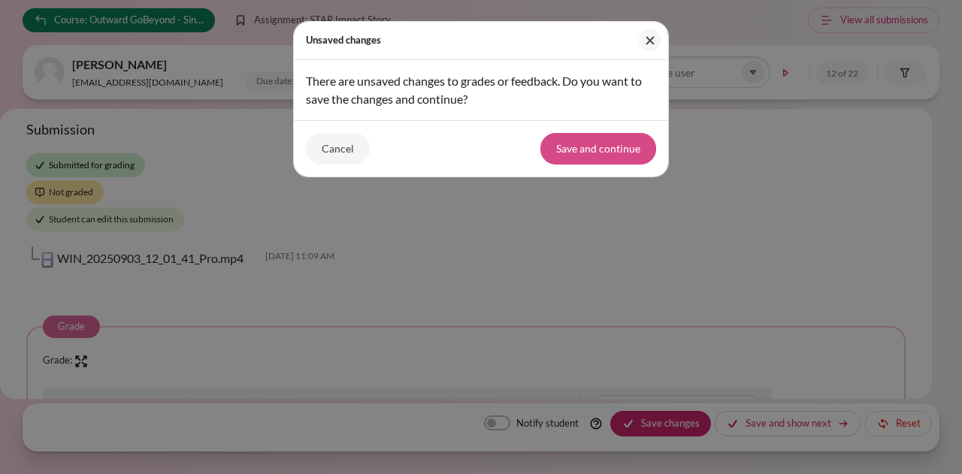
drag, startPoint x: 618, startPoint y: 140, endPoint x: 868, endPoint y: 124, distance: 250.1
click at [618, 141] on button "Save and continue" at bounding box center [599, 149] width 116 height 32
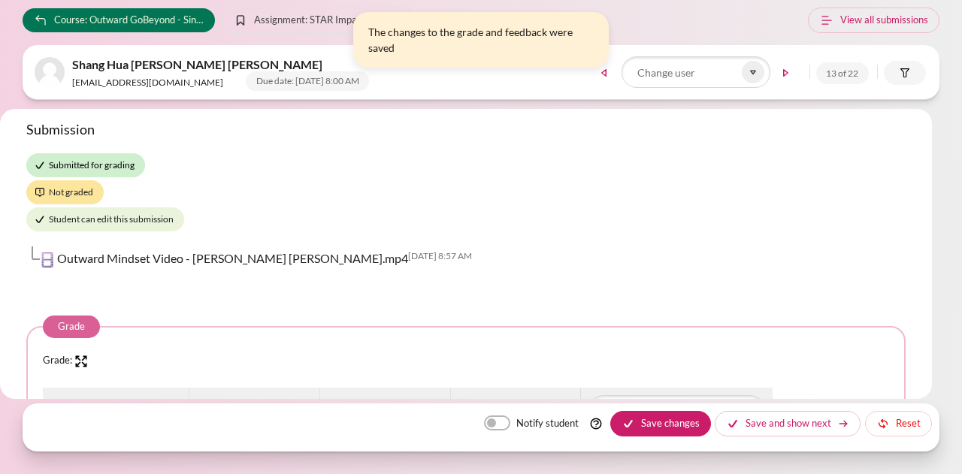
click at [224, 256] on link "Outward Mindset Video - Andy Lin.mp4" at bounding box center [232, 258] width 351 height 14
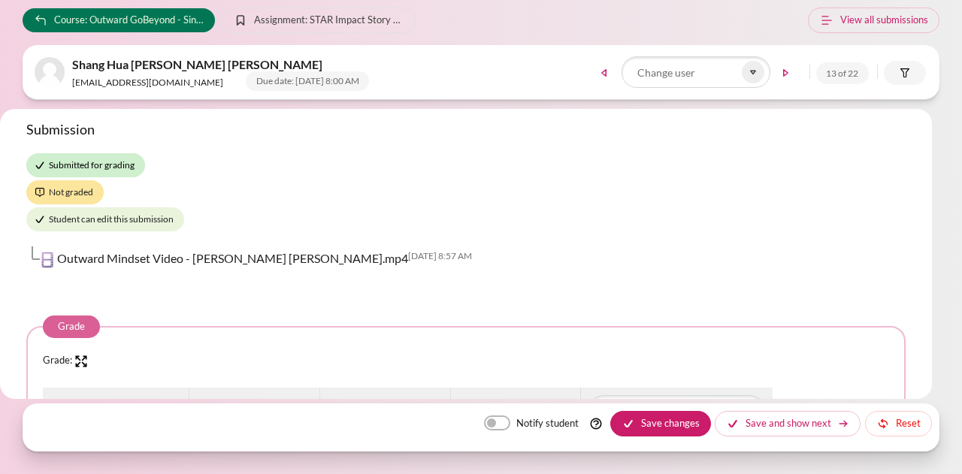
click at [738, 184] on div "Submission Submitted for grading Not graded Student can edit this submission Ou…" at bounding box center [466, 200] width 880 height 159
click at [752, 74] on icon at bounding box center [754, 72] width 14 height 14
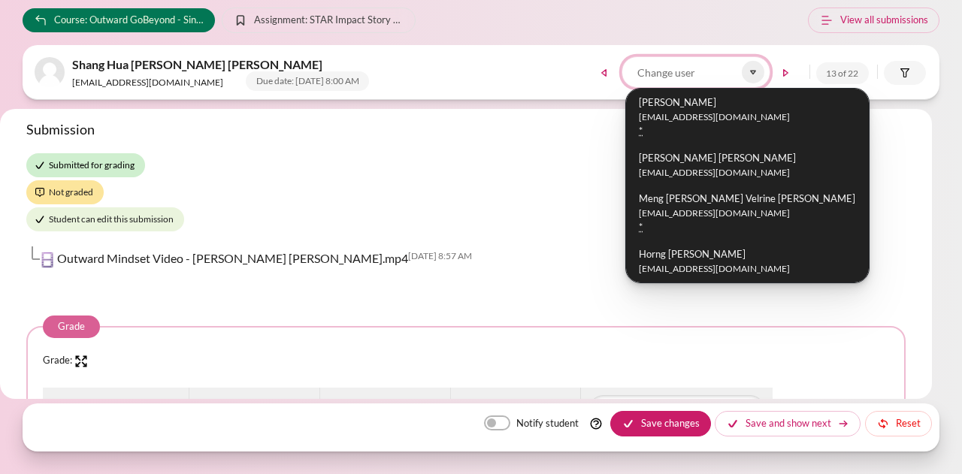
scroll to position [526, 0]
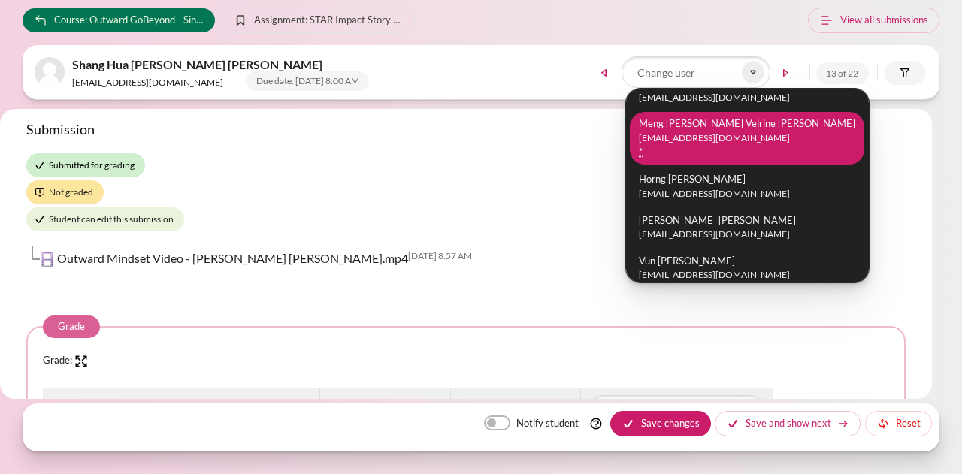
click at [767, 141] on small "mlvleo@zuelligpharma.com" at bounding box center [747, 139] width 217 height 14
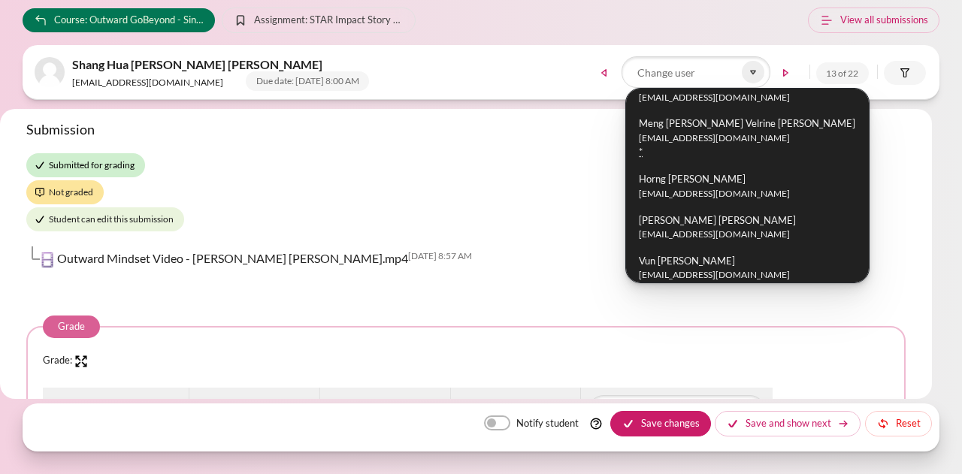
scroll to position [0, 0]
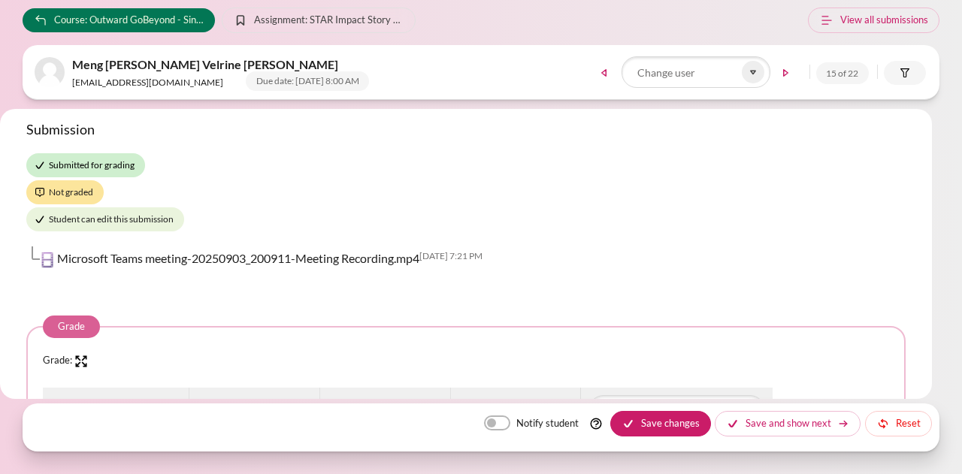
click at [254, 259] on link "Microsoft Teams meeting-20250903_200911-Meeting Recording.mp4" at bounding box center [238, 258] width 362 height 14
click at [753, 76] on icon at bounding box center [754, 72] width 14 height 14
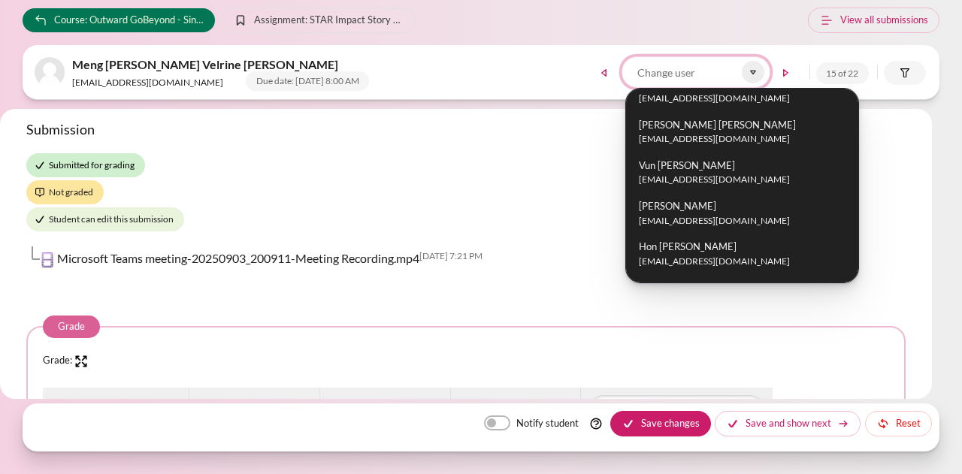
scroll to position [547, 0]
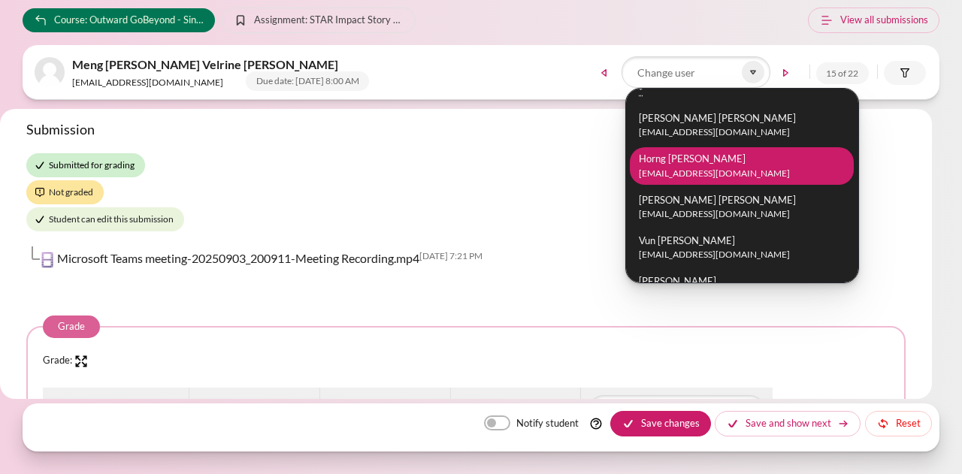
click at [729, 157] on li "Horng Marc Teo hmteo@zuelligpharma.com" at bounding box center [742, 166] width 224 height 38
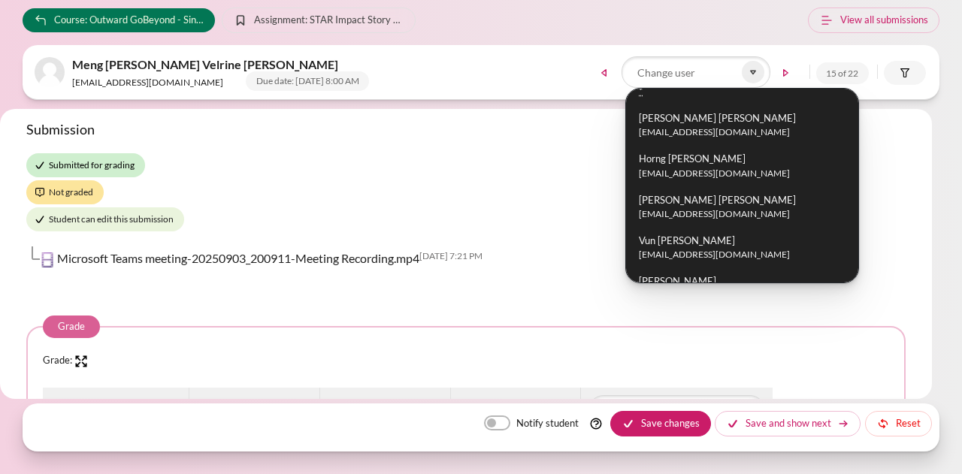
scroll to position [513, 0]
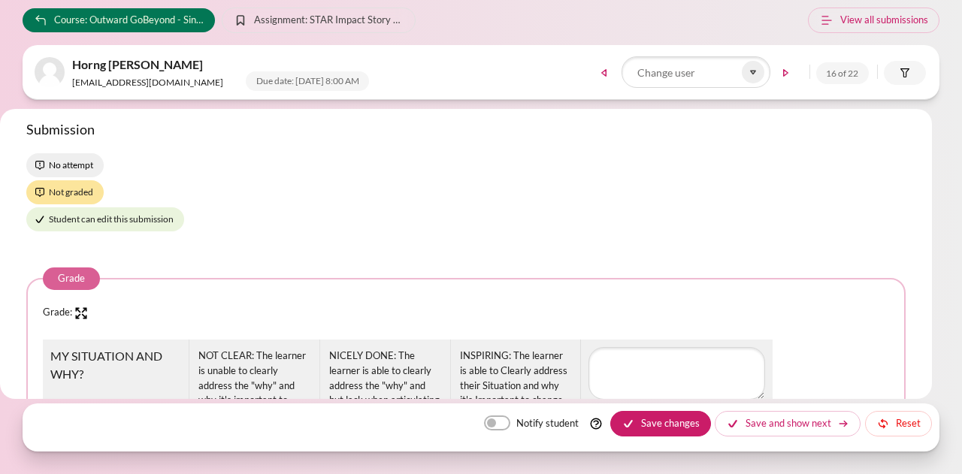
click at [442, 196] on div "Submission No attempt Not graded Student can edit this submission" at bounding box center [466, 176] width 880 height 111
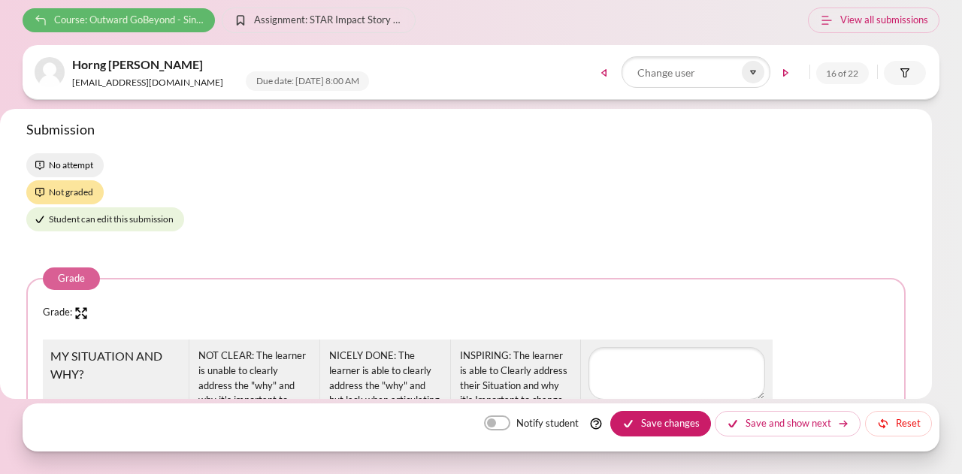
click at [117, 22] on span "Course: Outward GoBeyond - Singapore Market Batch 1 (July 2025)" at bounding box center [129, 20] width 150 height 15
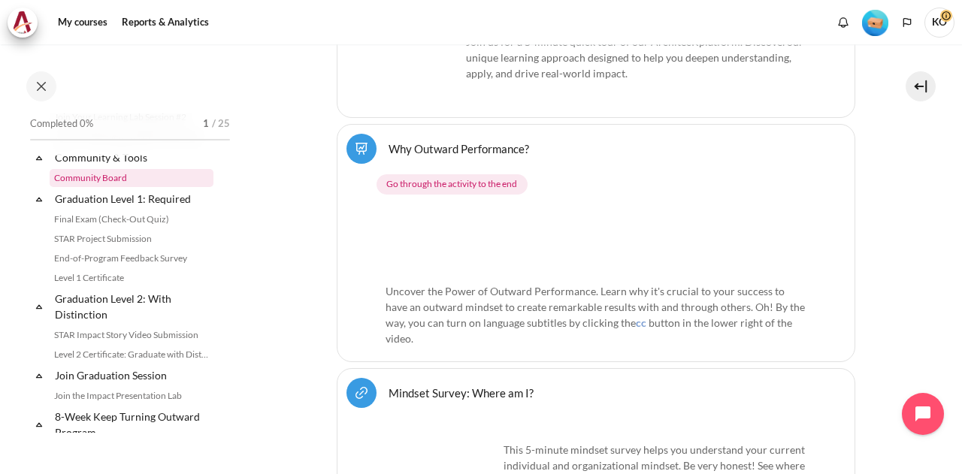
scroll to position [1579, 0]
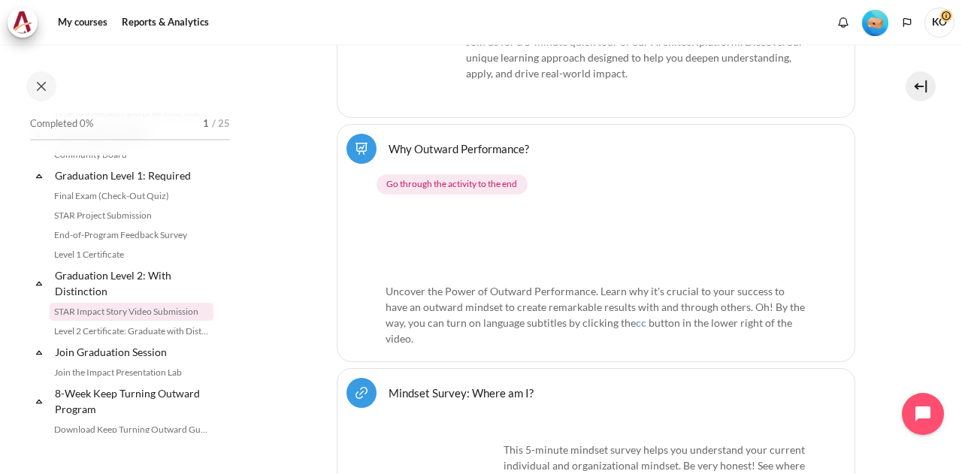
click at [117, 321] on link "STAR Impact Story Video Submission" at bounding box center [132, 312] width 164 height 18
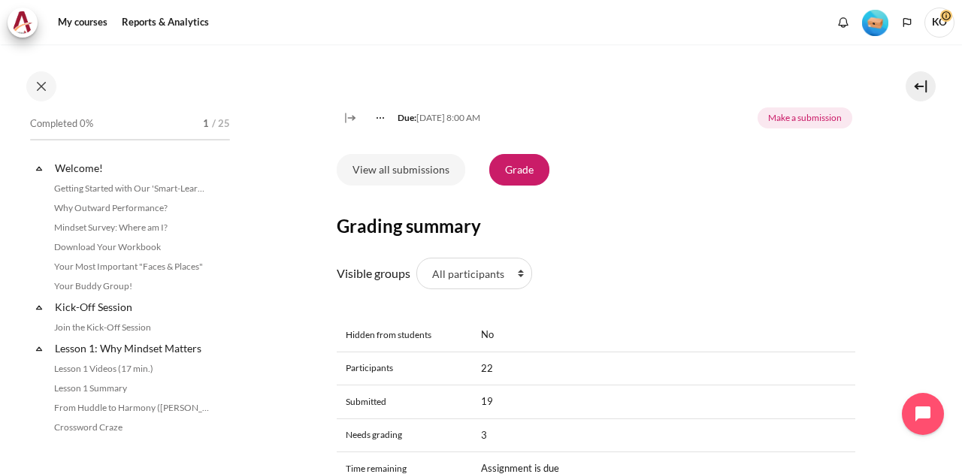
scroll to position [1633, 0]
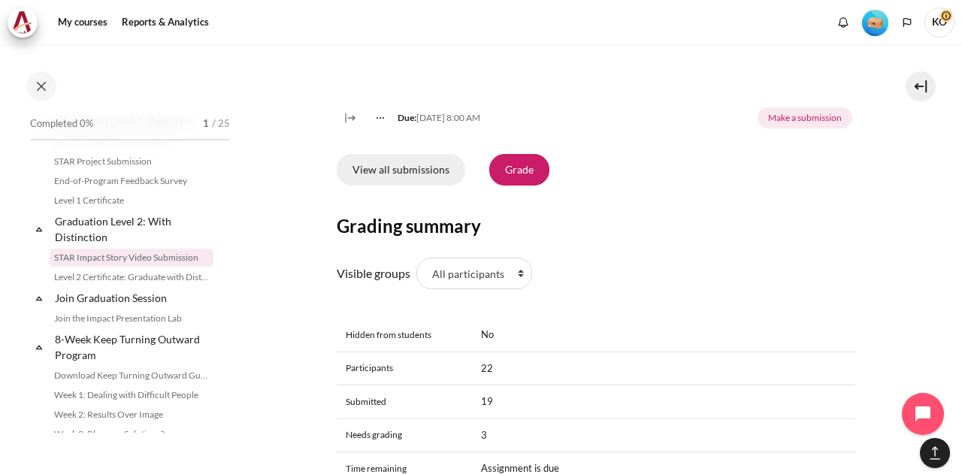
click at [403, 186] on link "View all submissions" at bounding box center [401, 170] width 129 height 32
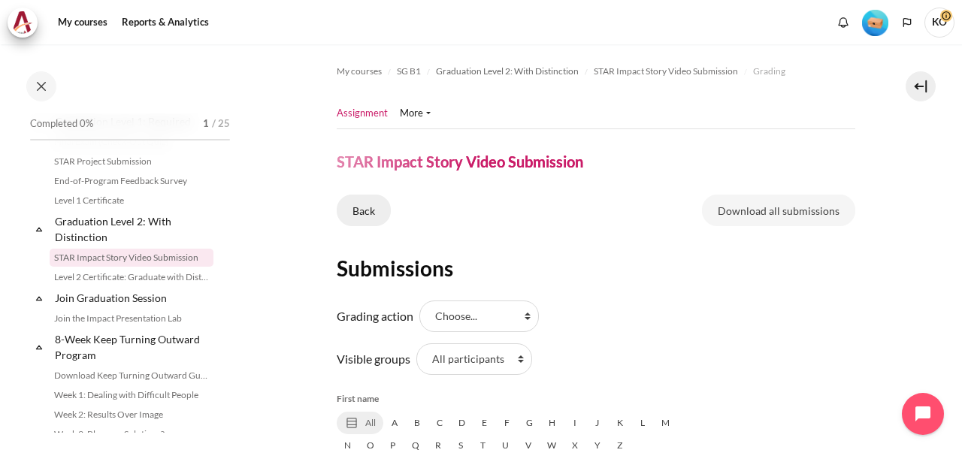
click at [365, 202] on link "Back" at bounding box center [364, 211] width 54 height 32
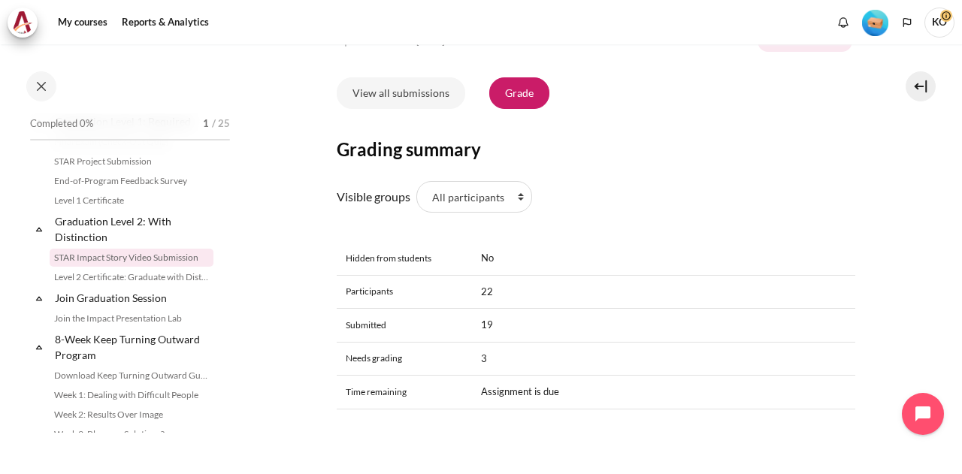
scroll to position [602, 0]
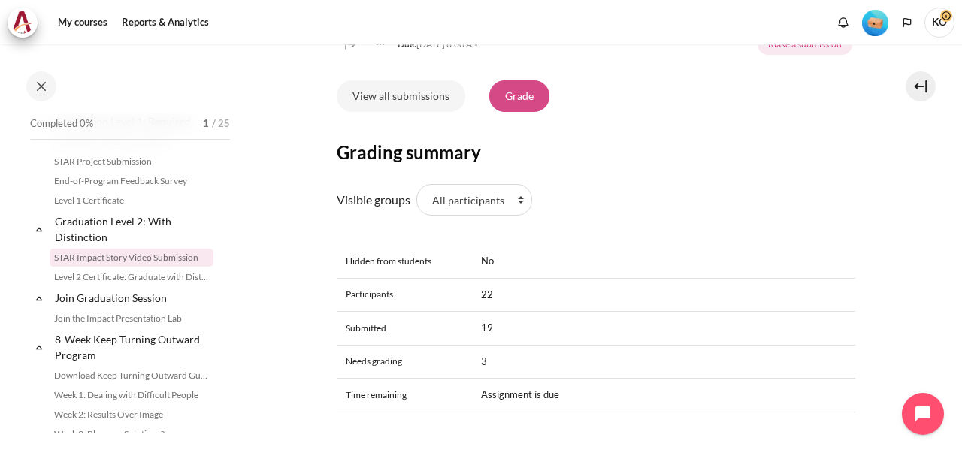
click at [511, 112] on link "Grade" at bounding box center [520, 96] width 60 height 32
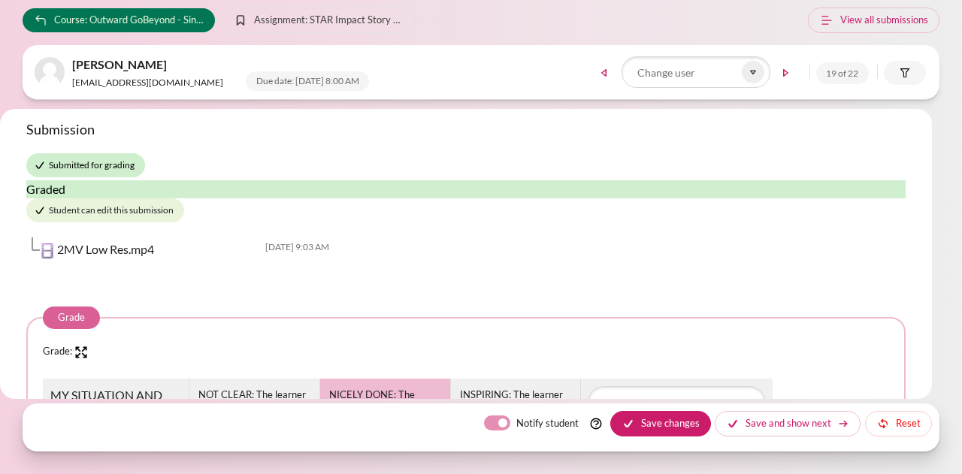
click at [950, 147] on body "Skip to main content Course: Outward GoBeyond - Singapore Market Batch 1 ([DATE…" at bounding box center [481, 237] width 962 height 474
click at [756, 70] on icon at bounding box center [754, 72] width 14 height 14
click at [754, 66] on icon at bounding box center [754, 72] width 14 height 14
click at [755, 73] on icon at bounding box center [753, 72] width 5 height 3
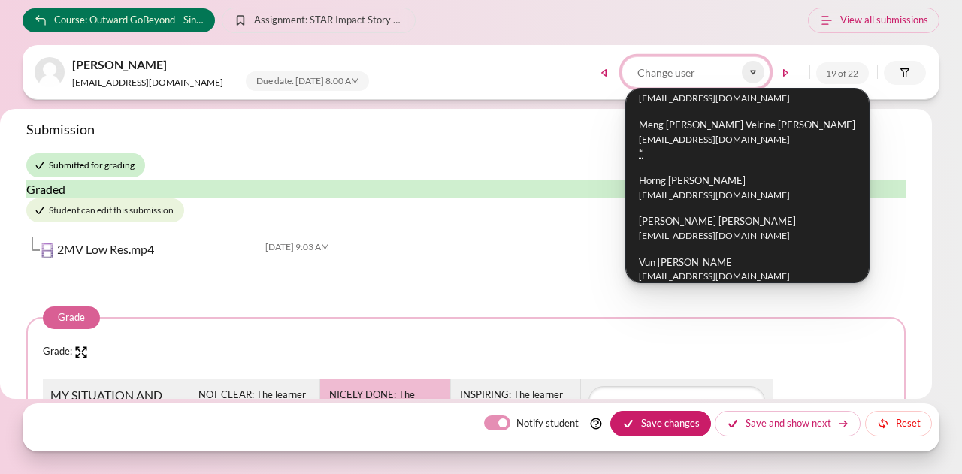
scroll to position [602, 0]
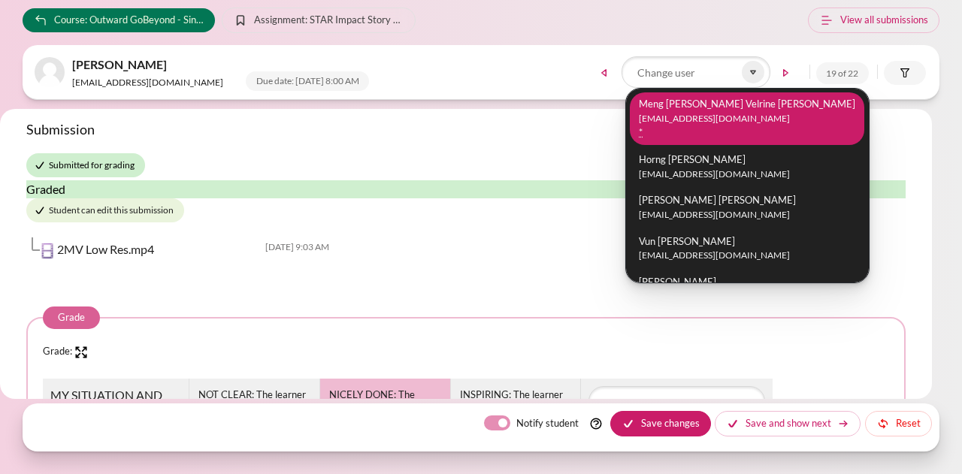
click at [699, 120] on small "[EMAIL_ADDRESS][DOMAIN_NAME]" at bounding box center [747, 119] width 217 height 14
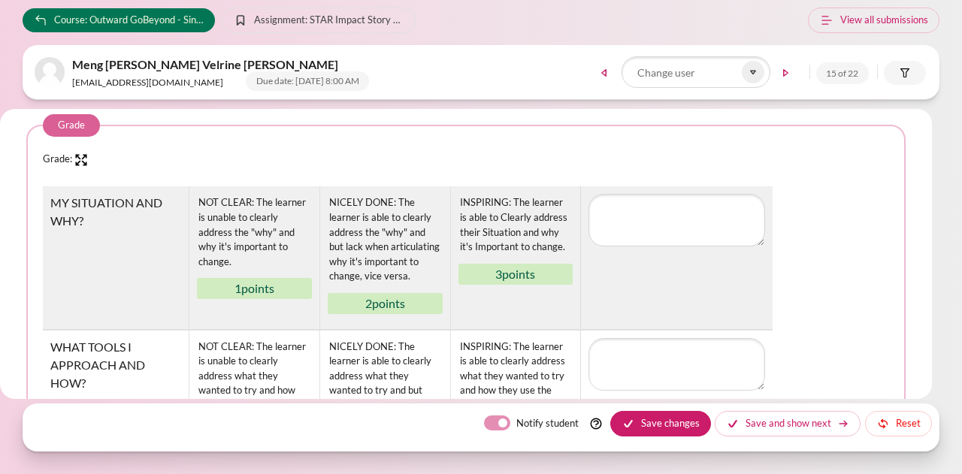
scroll to position [226, 0]
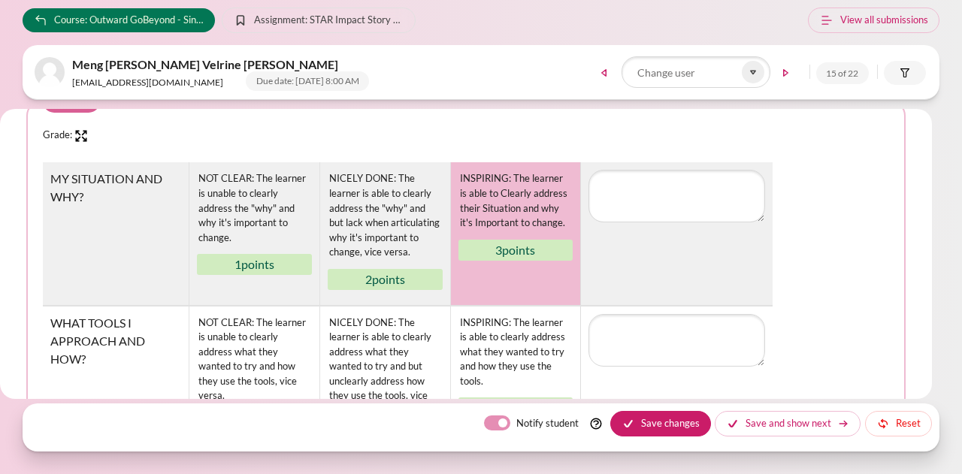
click at [535, 210] on div "INSPIRING: The learner is able to Clearly address their Situation and why it's …" at bounding box center [516, 201] width 115 height 62
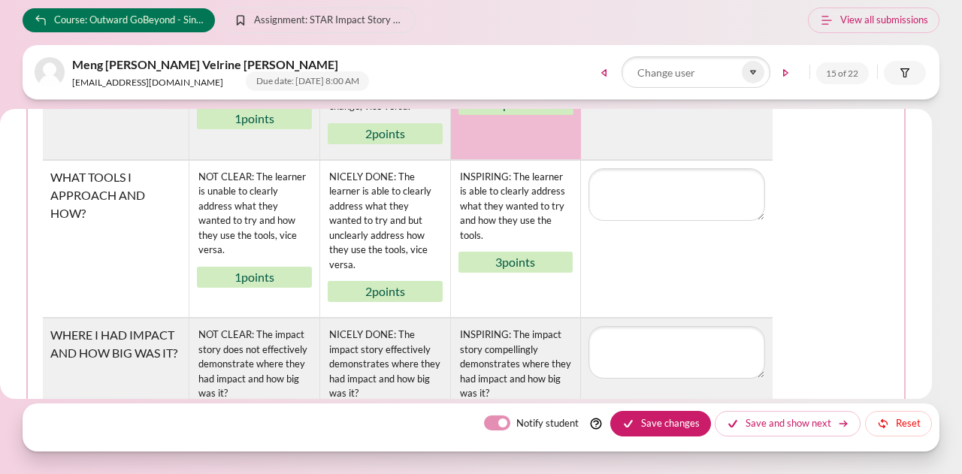
scroll to position [376, 0]
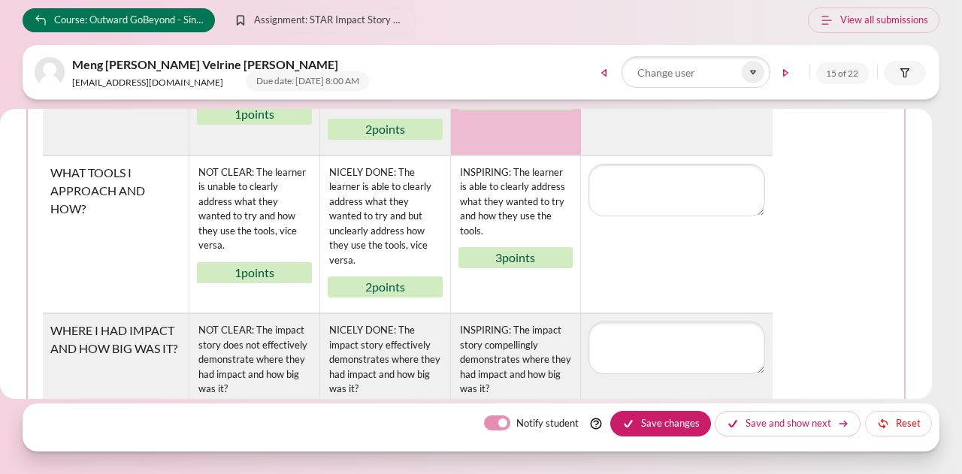
click at [845, 186] on table "Rubric MY SITUATION AND WHY? NOT CLEAR: The learner is unable to clearly addres…" at bounding box center [466, 227] width 847 height 431
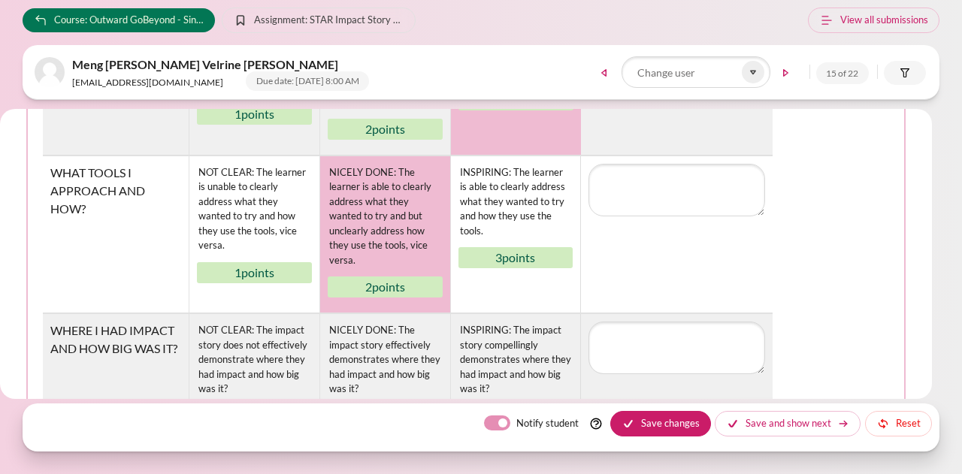
click at [406, 222] on div "NICELY DONE: The learner is able to clearly address what they wanted to try and…" at bounding box center [385, 217] width 115 height 106
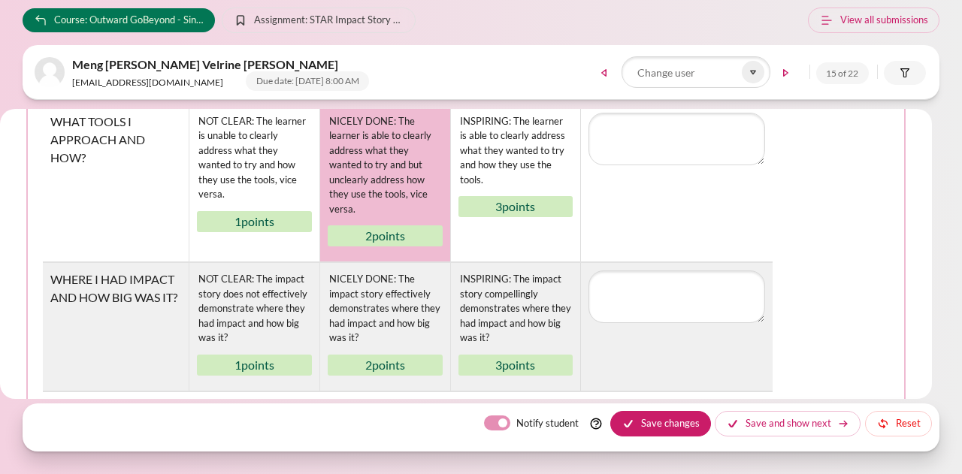
scroll to position [451, 0]
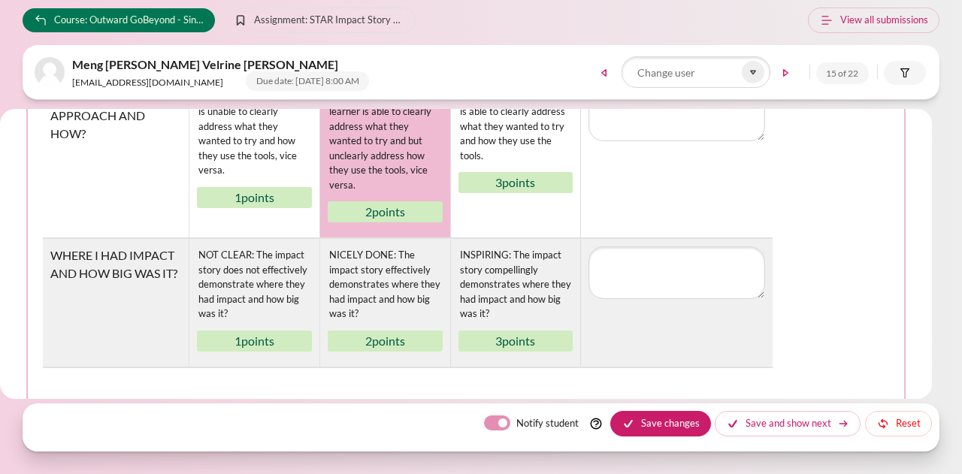
drag, startPoint x: 505, startPoint y: 422, endPoint x: 531, endPoint y: 420, distance: 25.6
click at [517, 422] on label "Notify student" at bounding box center [548, 424] width 62 height 16
click at [507, 422] on input "Notify student" at bounding box center [497, 423] width 26 height 15
checkbox input "false"
click at [835, 201] on table "Rubric MY SITUATION AND WHY? NOT CLEAR: The learner is unable to clearly addres…" at bounding box center [466, 152] width 847 height 431
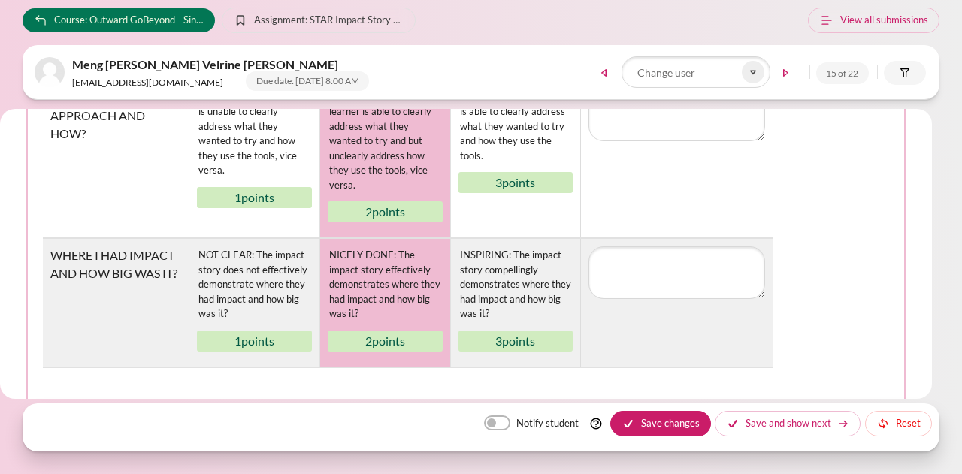
click at [367, 288] on div "NICELY DONE: The impact story effectively demonstrates where they had impact an…" at bounding box center [385, 285] width 115 height 77
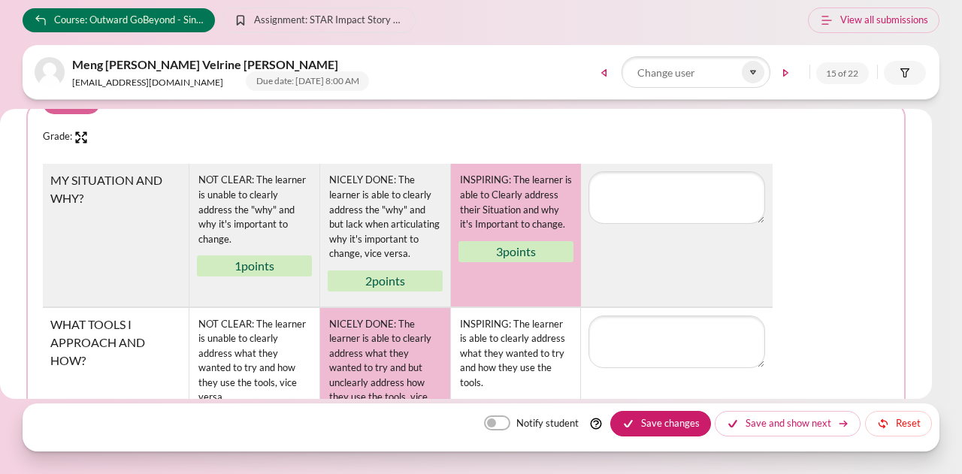
scroll to position [301, 0]
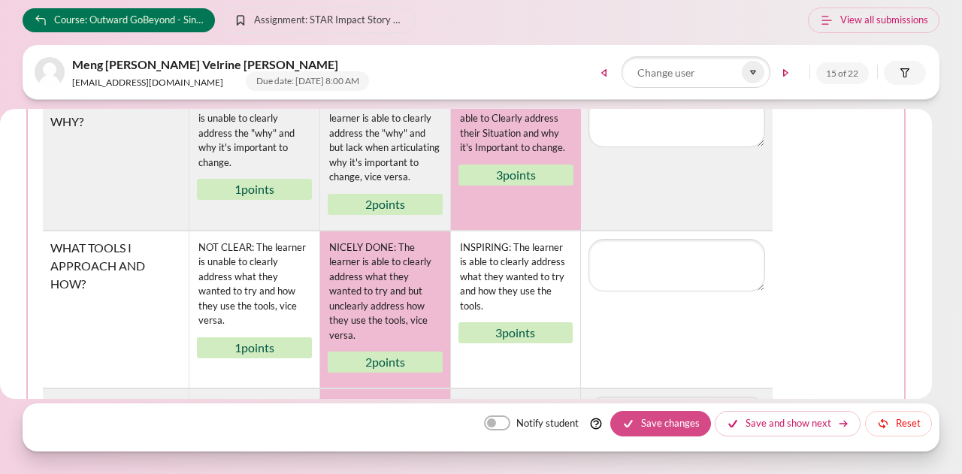
click at [646, 417] on button "Save changes" at bounding box center [661, 424] width 101 height 26
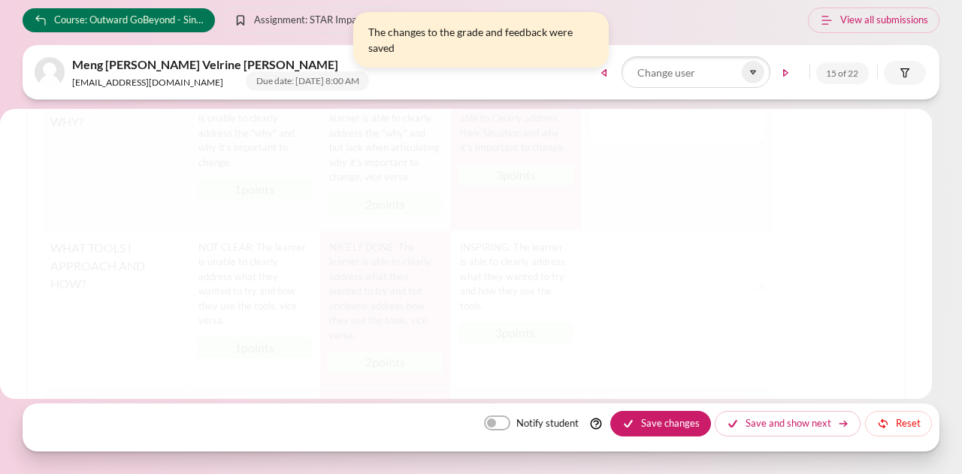
scroll to position [0, 0]
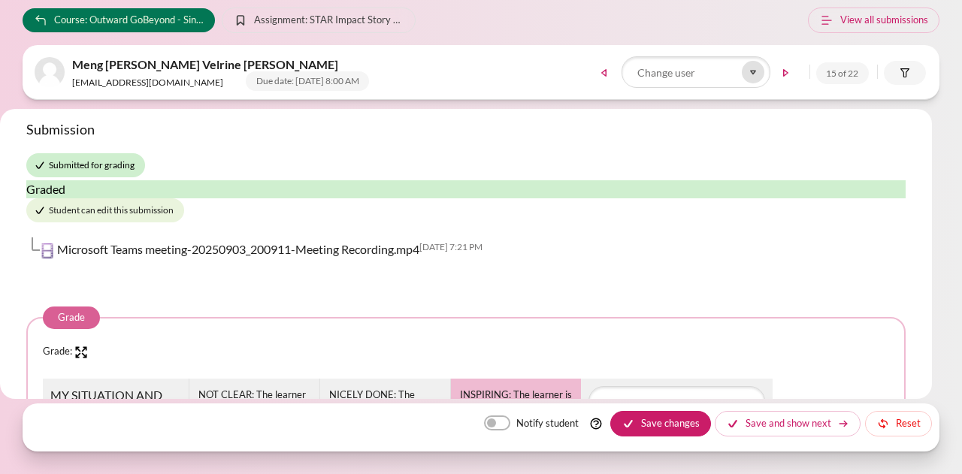
click at [756, 69] on icon at bounding box center [754, 72] width 14 height 14
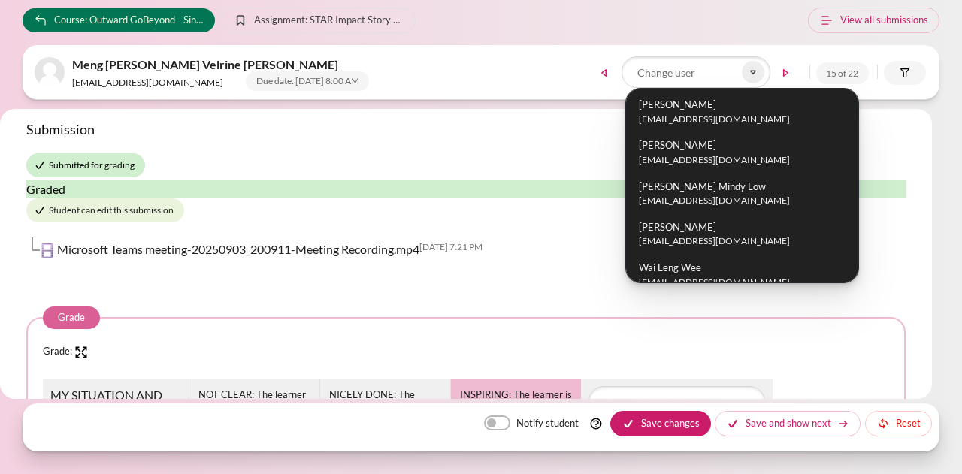
click at [520, 137] on h3 "Submission" at bounding box center [466, 129] width 880 height 17
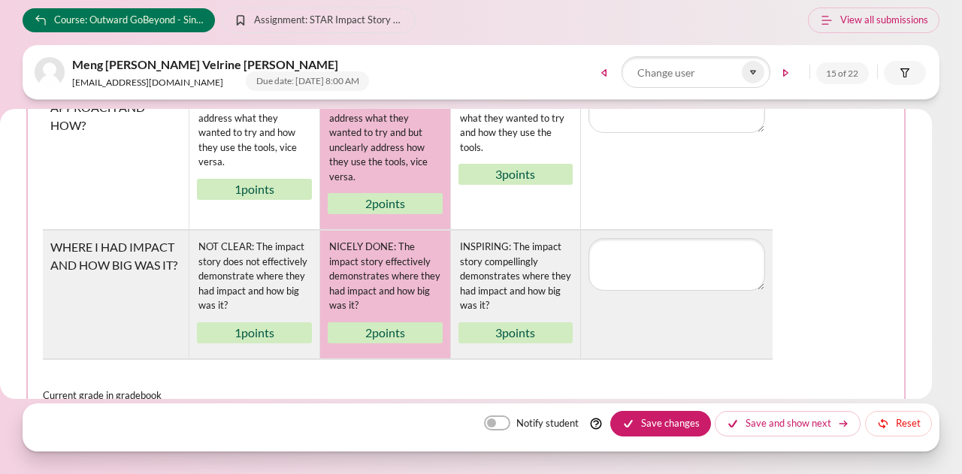
scroll to position [451, 0]
drag, startPoint x: 665, startPoint y: 426, endPoint x: 440, endPoint y: 163, distance: 346.1
click at [665, 424] on button "Save changes" at bounding box center [661, 424] width 101 height 26
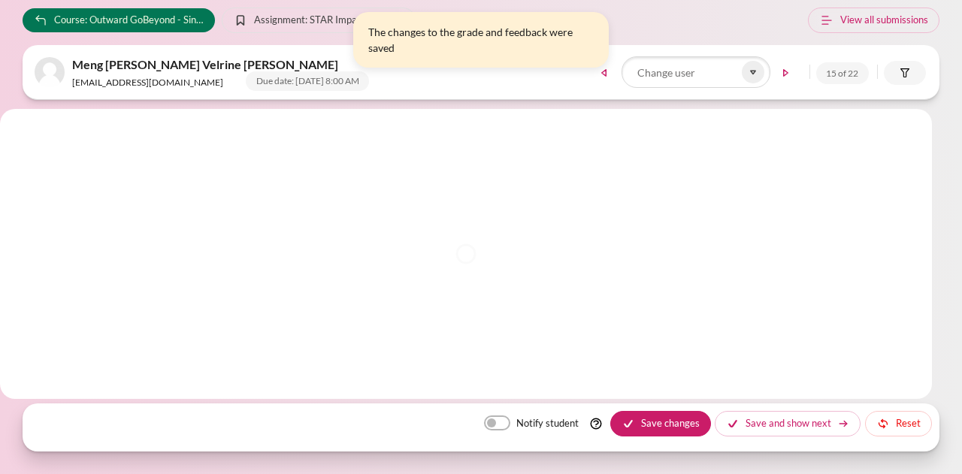
scroll to position [0, 0]
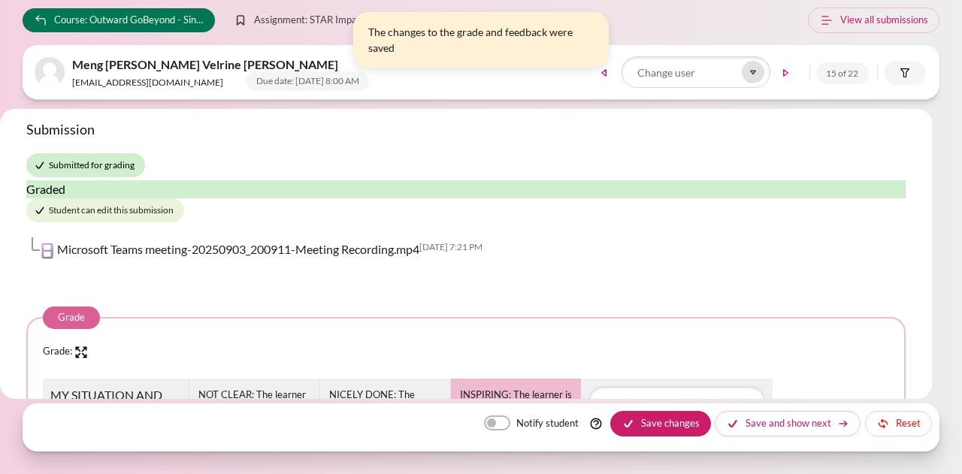
click at [752, 71] on icon at bounding box center [753, 72] width 5 height 3
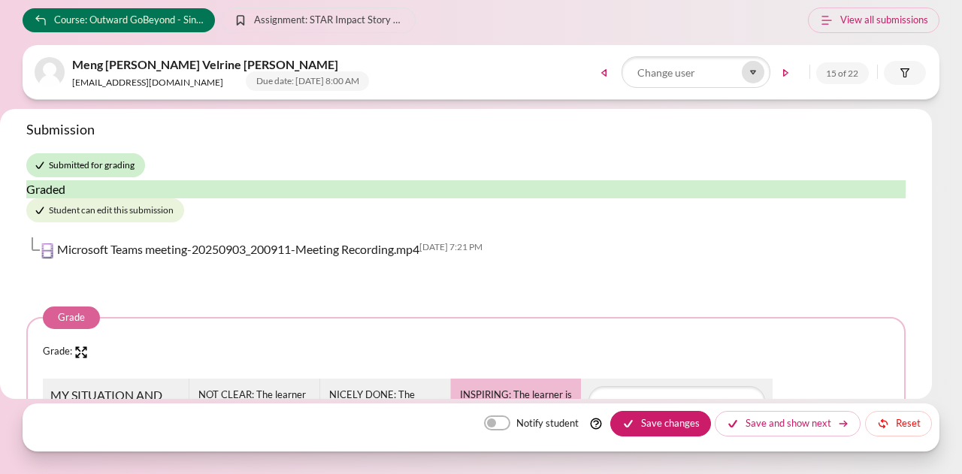
click at [750, 77] on icon at bounding box center [754, 72] width 14 height 14
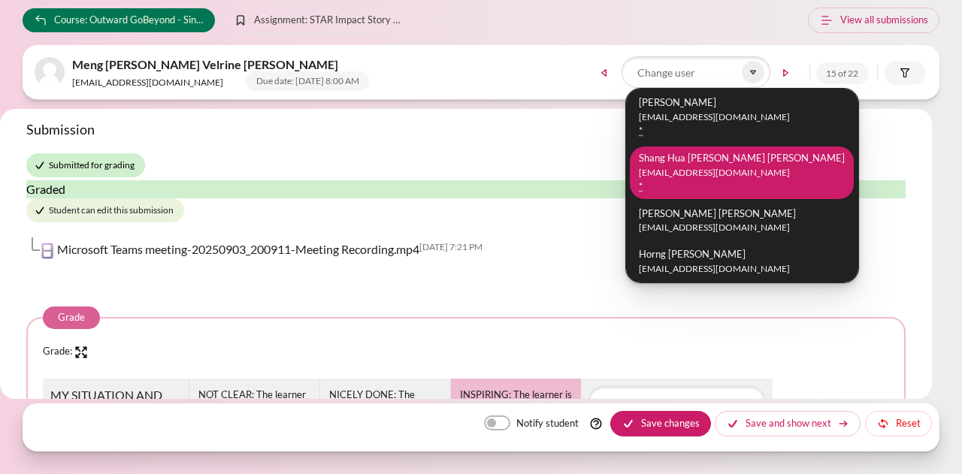
click at [723, 179] on small "[EMAIL_ADDRESS][DOMAIN_NAME]" at bounding box center [742, 173] width 206 height 14
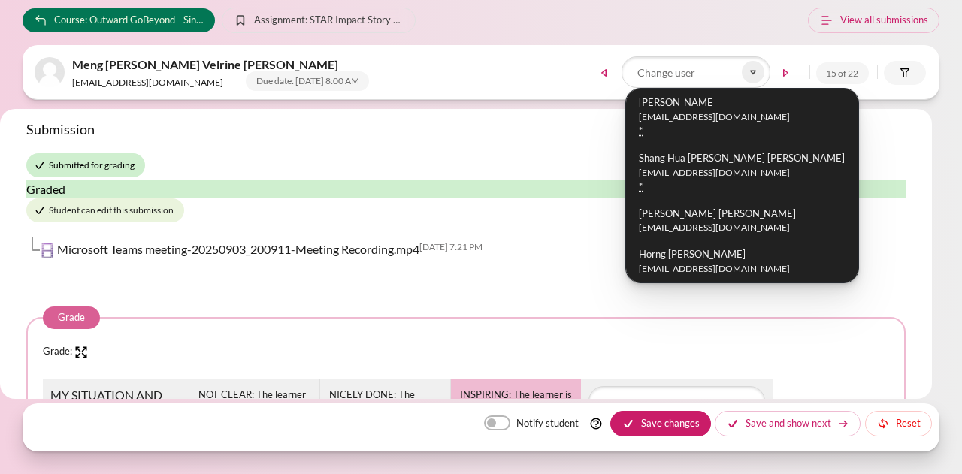
scroll to position [416, 0]
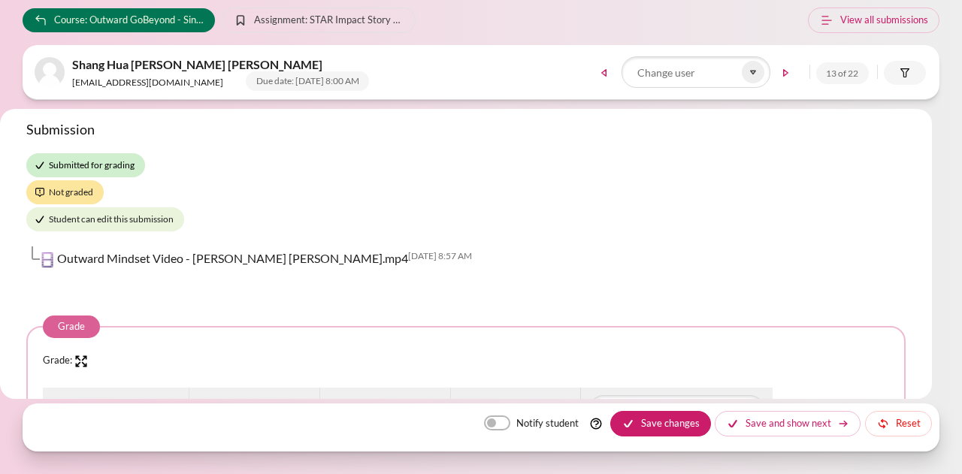
click at [836, 198] on div "Submission Submitted for grading Not graded Student can edit this submission Ou…" at bounding box center [466, 200] width 880 height 159
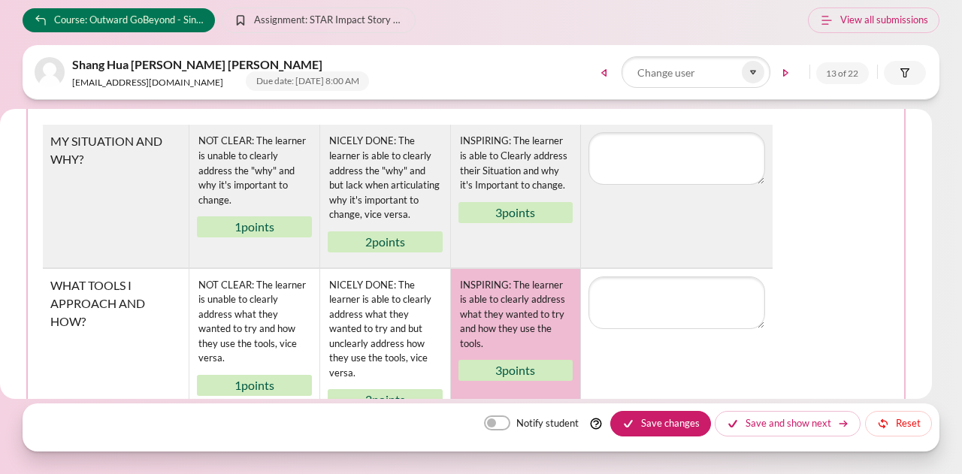
scroll to position [301, 0]
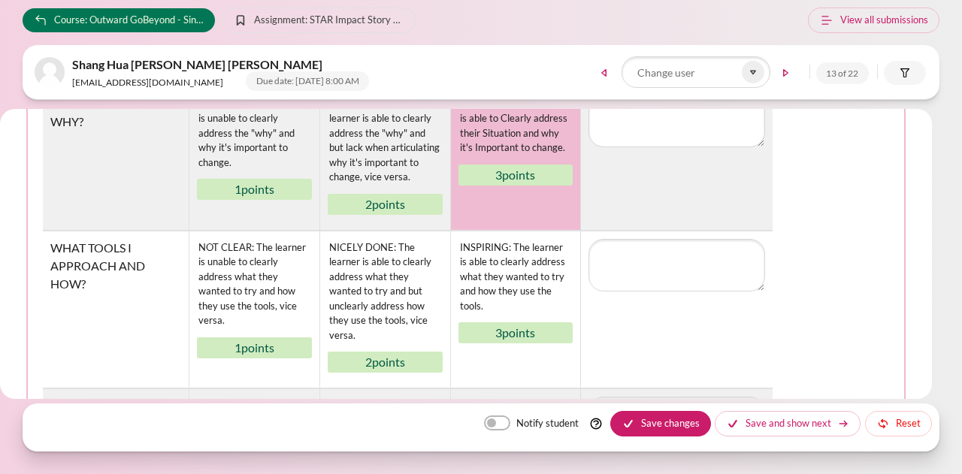
click at [532, 156] on div "INSPIRING: The learner is able to Clearly address their Situation and why it's …" at bounding box center [516, 126] width 115 height 62
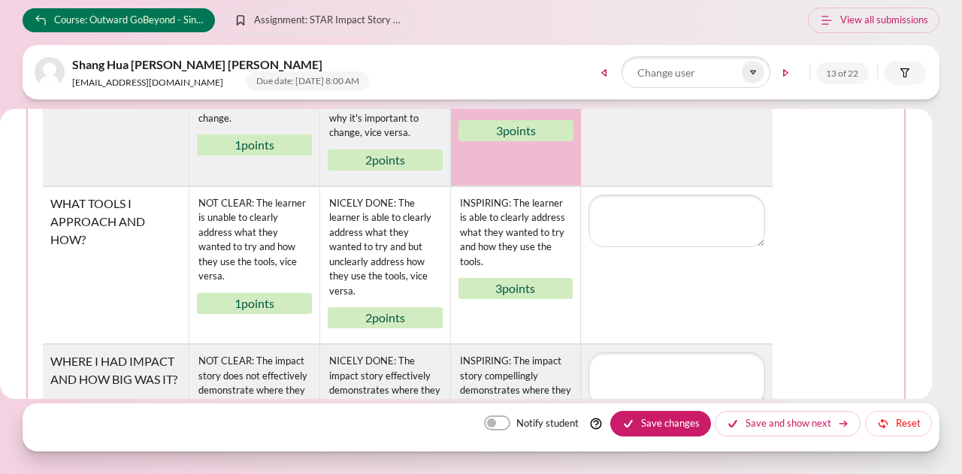
scroll to position [376, 0]
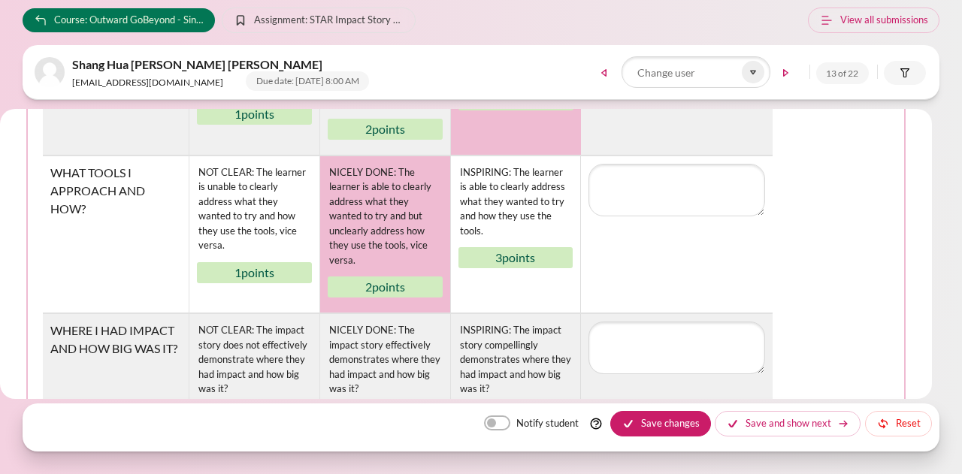
click at [379, 234] on div "NICELY DONE: The learner is able to clearly address what they wanted to try and…" at bounding box center [385, 217] width 115 height 106
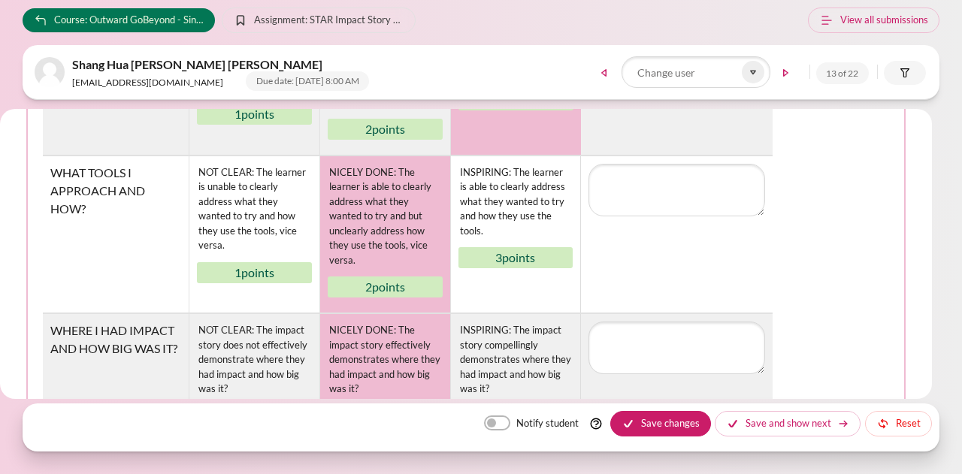
scroll to position [526, 0]
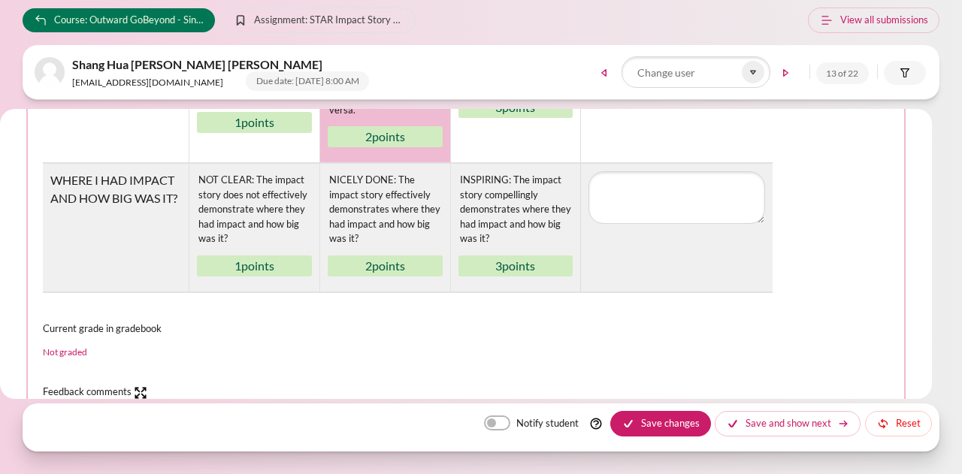
drag, startPoint x: 391, startPoint y: 204, endPoint x: 500, endPoint y: 376, distance: 203.8
click at [391, 205] on div "NICELY DONE: The impact story effectively demonstrates where they had impact an…" at bounding box center [385, 209] width 115 height 77
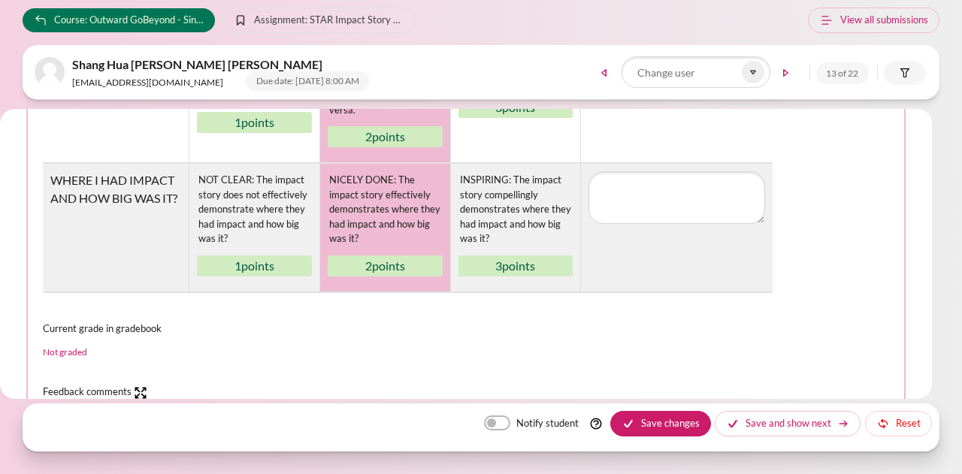
drag, startPoint x: 887, startPoint y: 178, endPoint x: 857, endPoint y: 184, distance: 30.7
click at [875, 181] on fieldset "Grade Grade: Rubric MY SITUATION AND WHY? NOT CLEAR: The learner is unable to c…" at bounding box center [466, 256] width 880 height 935
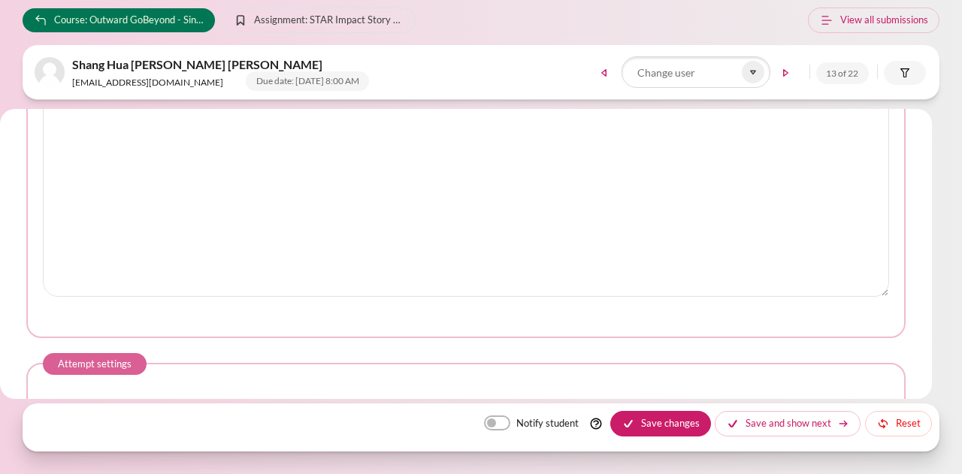
scroll to position [978, 0]
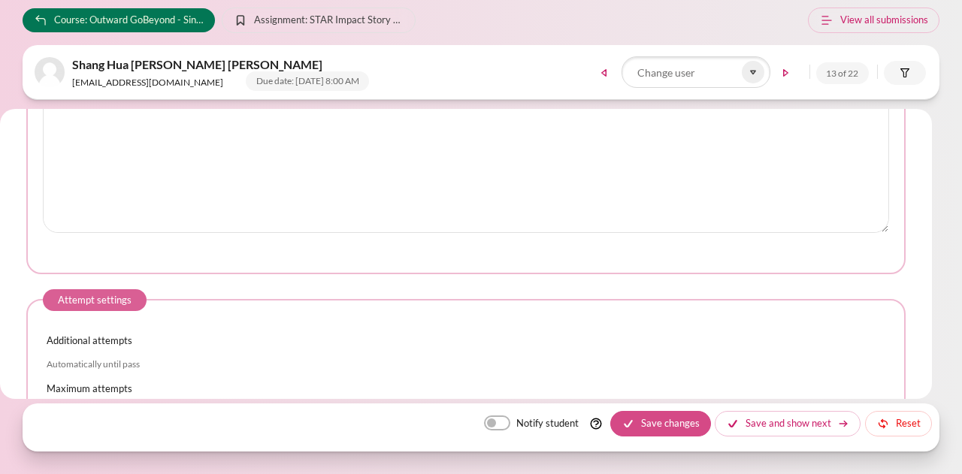
click at [666, 426] on button "Save changes" at bounding box center [661, 424] width 101 height 26
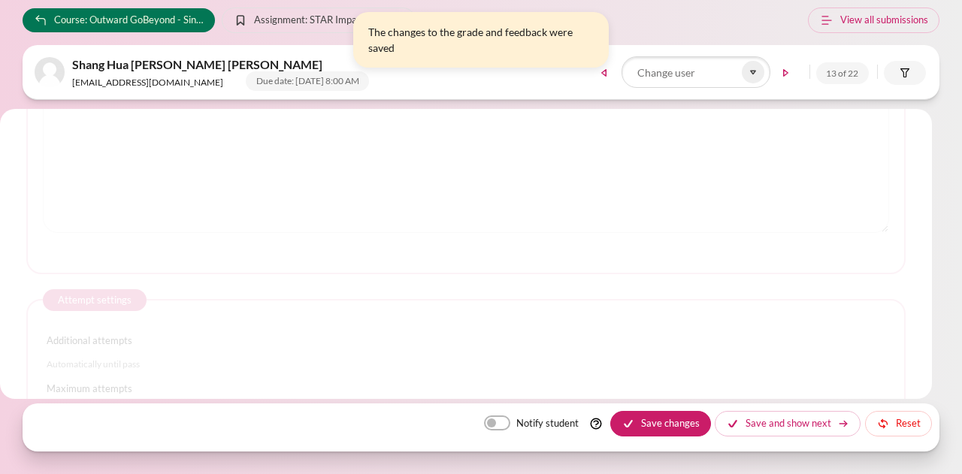
scroll to position [0, 0]
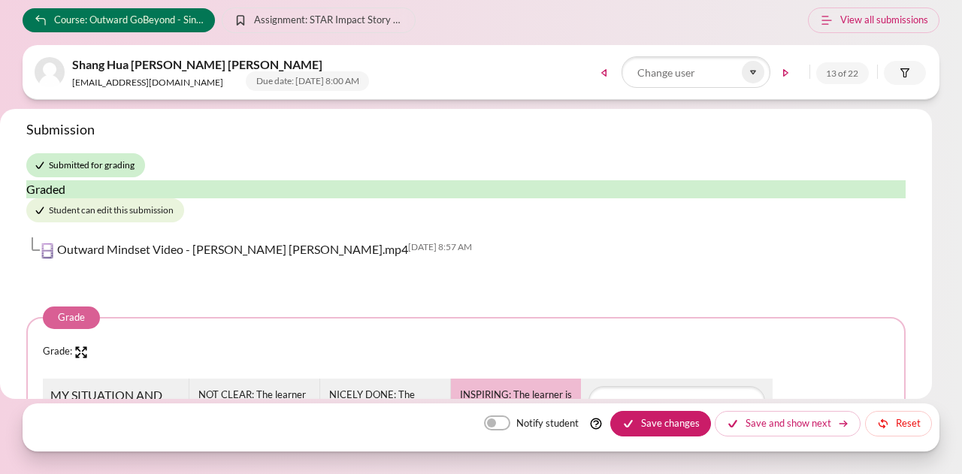
click at [962, 79] on body "Skip to main content Course: Outward GoBeyond - Singapore Market Batch 1 ([DATE…" at bounding box center [481, 237] width 962 height 474
click at [759, 72] on icon at bounding box center [754, 72] width 14 height 14
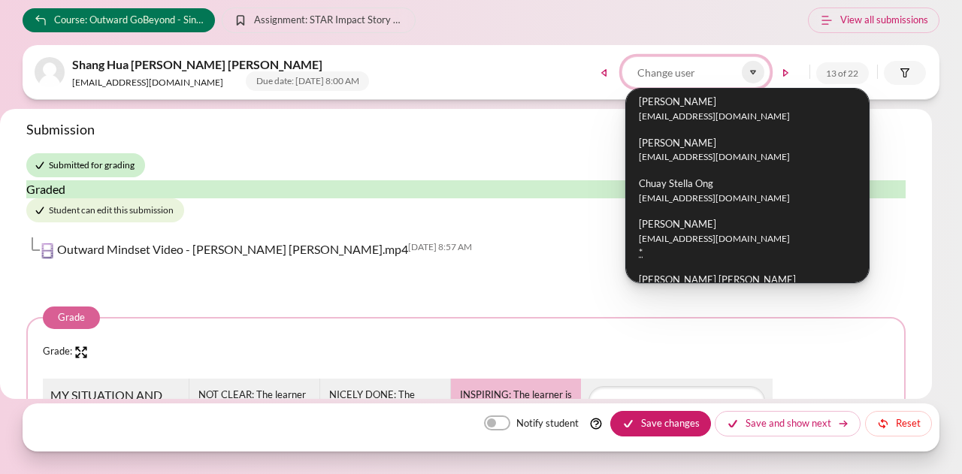
scroll to position [376, 0]
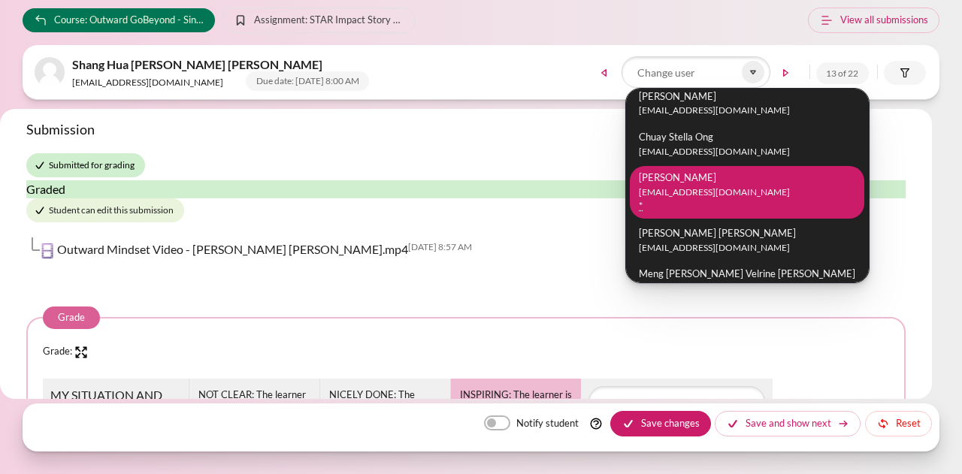
click at [687, 196] on small "[EMAIL_ADDRESS][DOMAIN_NAME]" at bounding box center [747, 193] width 217 height 14
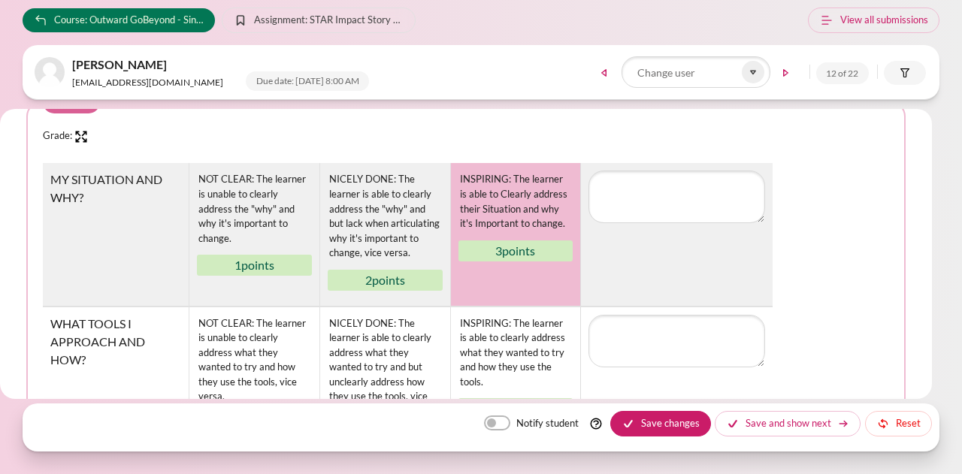
scroll to position [226, 0]
click at [506, 211] on div "INSPIRING: The learner is able to Clearly address their Situation and why it's …" at bounding box center [516, 201] width 115 height 62
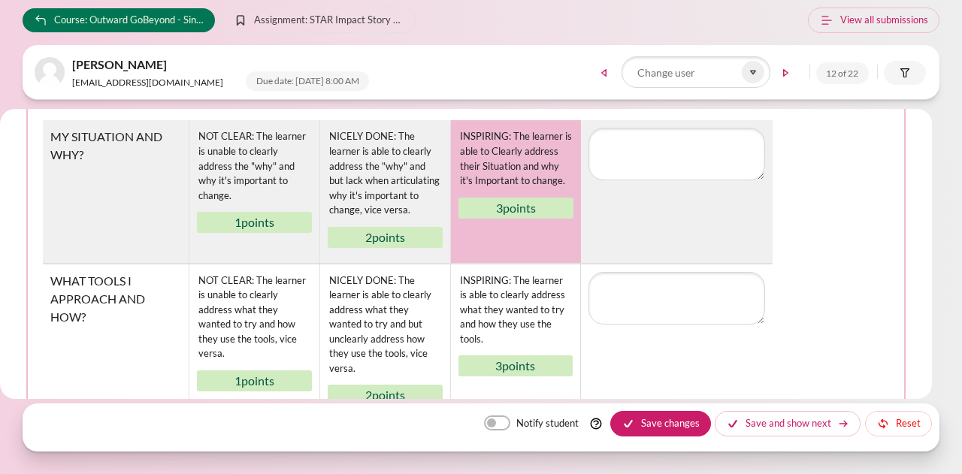
scroll to position [301, 0]
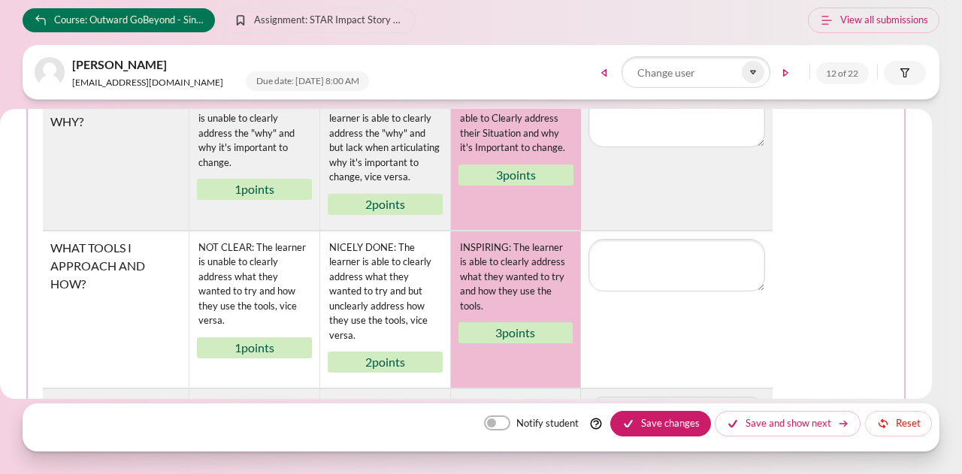
click at [514, 284] on div "INSPIRING: The learner is able to clearly address what they wanted to try and h…" at bounding box center [516, 277] width 115 height 77
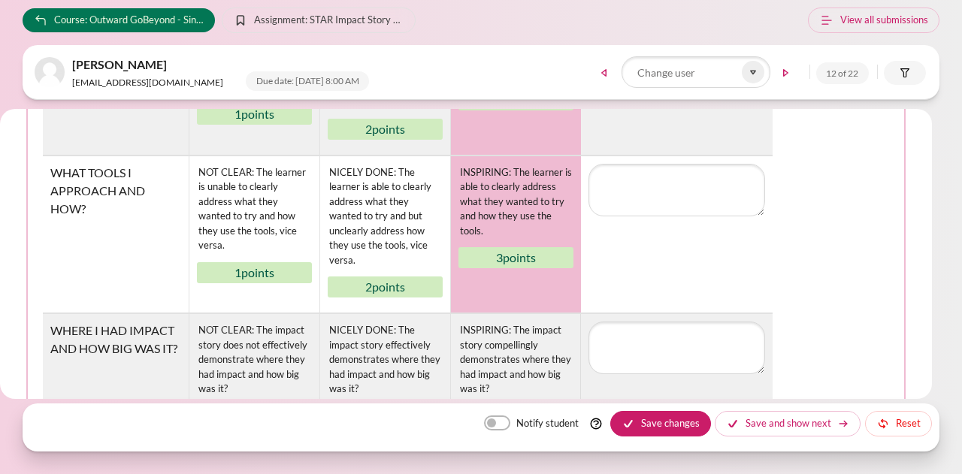
click at [814, 224] on table "Rubric MY SITUATION AND WHY? NOT CLEAR: The learner is unable to clearly addres…" at bounding box center [466, 227] width 847 height 431
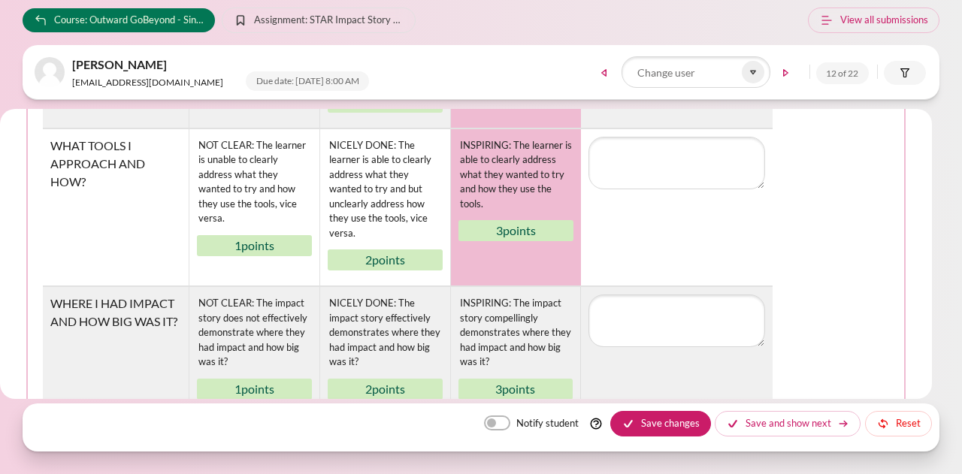
scroll to position [526, 0]
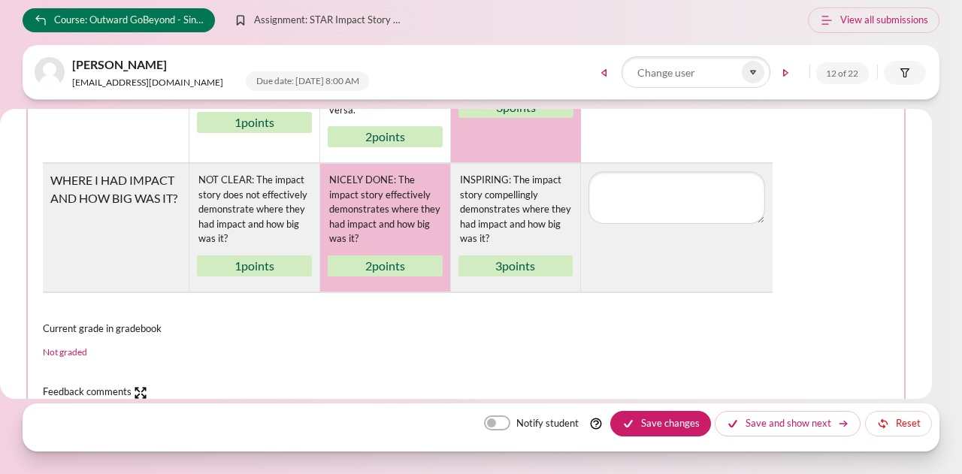
click at [386, 181] on div "NICELY DONE: The impact story effectively demonstrates where they had impact an…" at bounding box center [385, 209] width 115 height 77
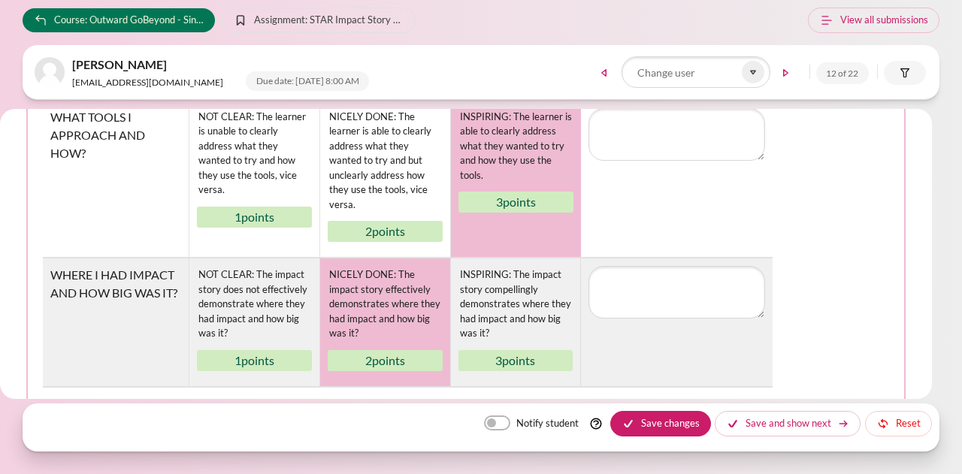
scroll to position [602, 0]
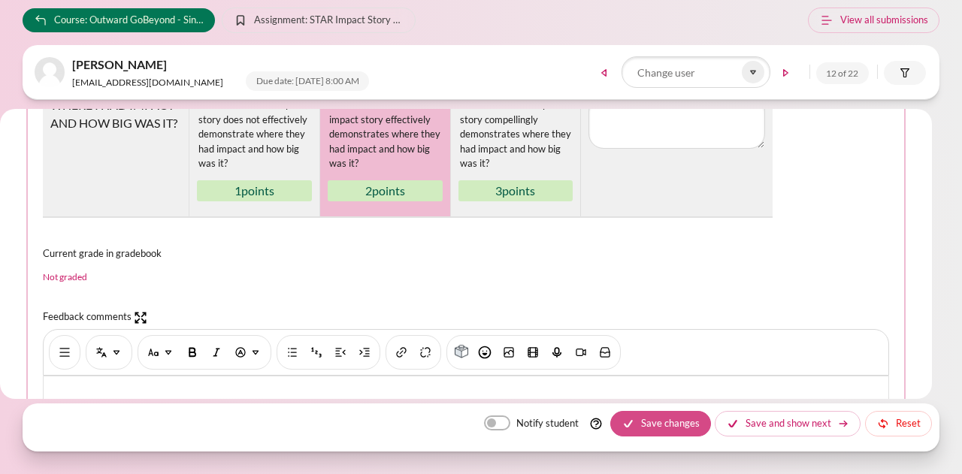
click at [655, 424] on button "Save changes" at bounding box center [661, 424] width 101 height 26
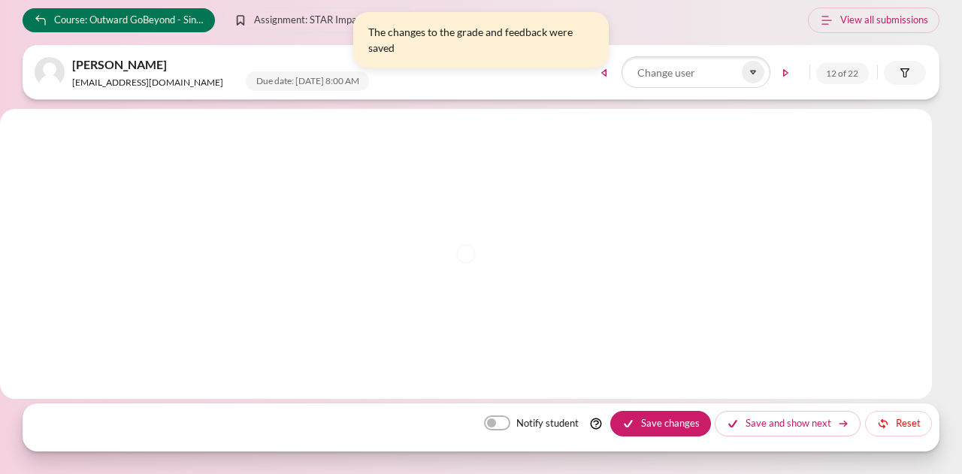
scroll to position [0, 0]
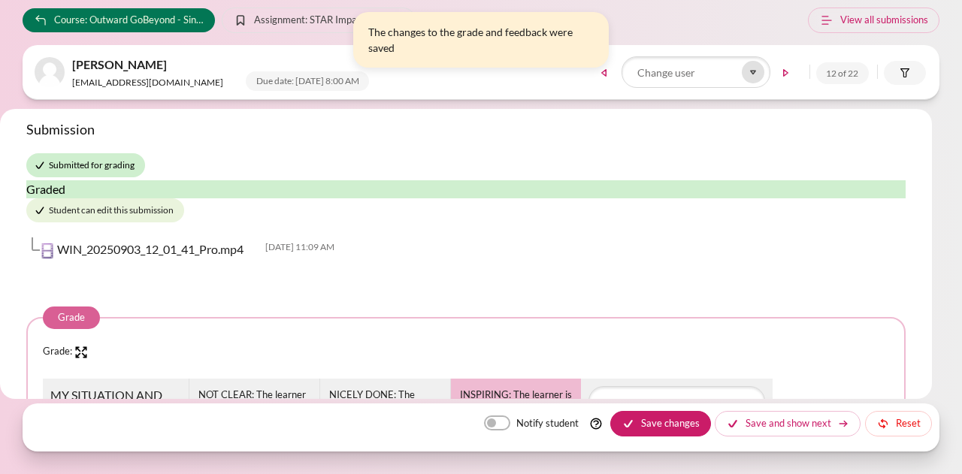
click at [756, 73] on icon at bounding box center [754, 72] width 14 height 14
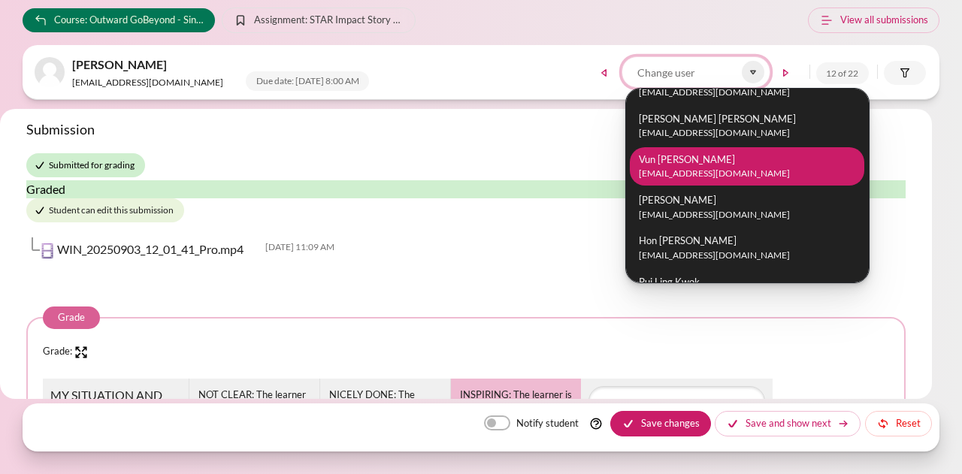
scroll to position [668, 0]
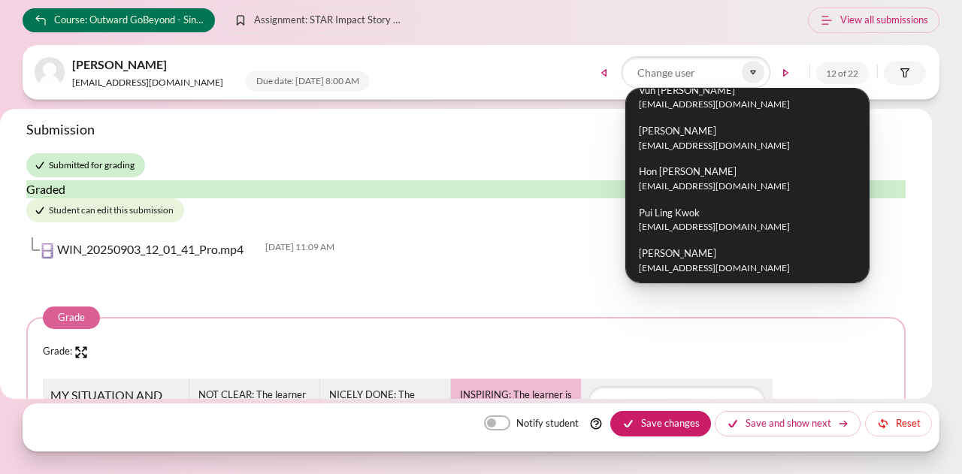
click at [889, 243] on div "[DATE] 11:09 AM" at bounding box center [483, 248] width 846 height 14
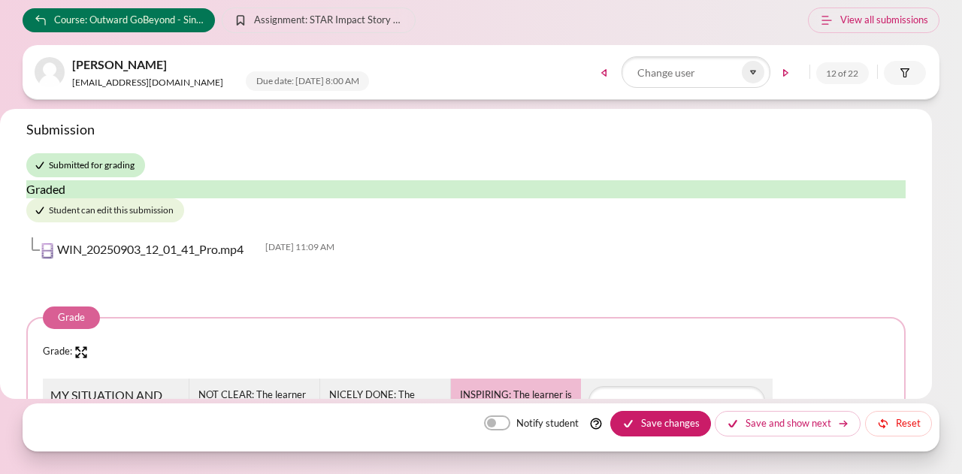
click at [505, 269] on div "WIN_20250903_12_01_41_Pro.mp4 [DATE] 11:09 AM" at bounding box center [466, 248] width 880 height 45
